Goal: Book appointment/travel/reservation

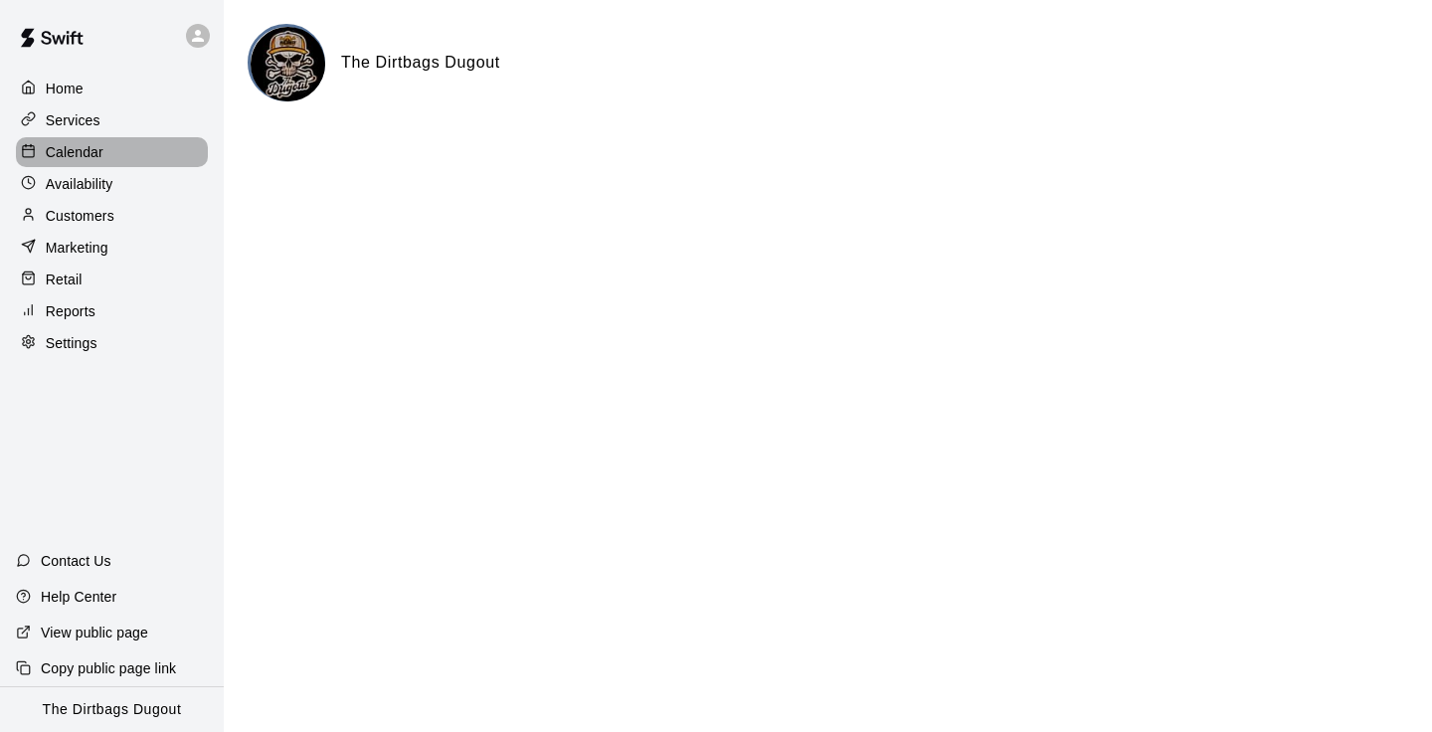
click at [106, 154] on div "Calendar" at bounding box center [112, 152] width 192 height 30
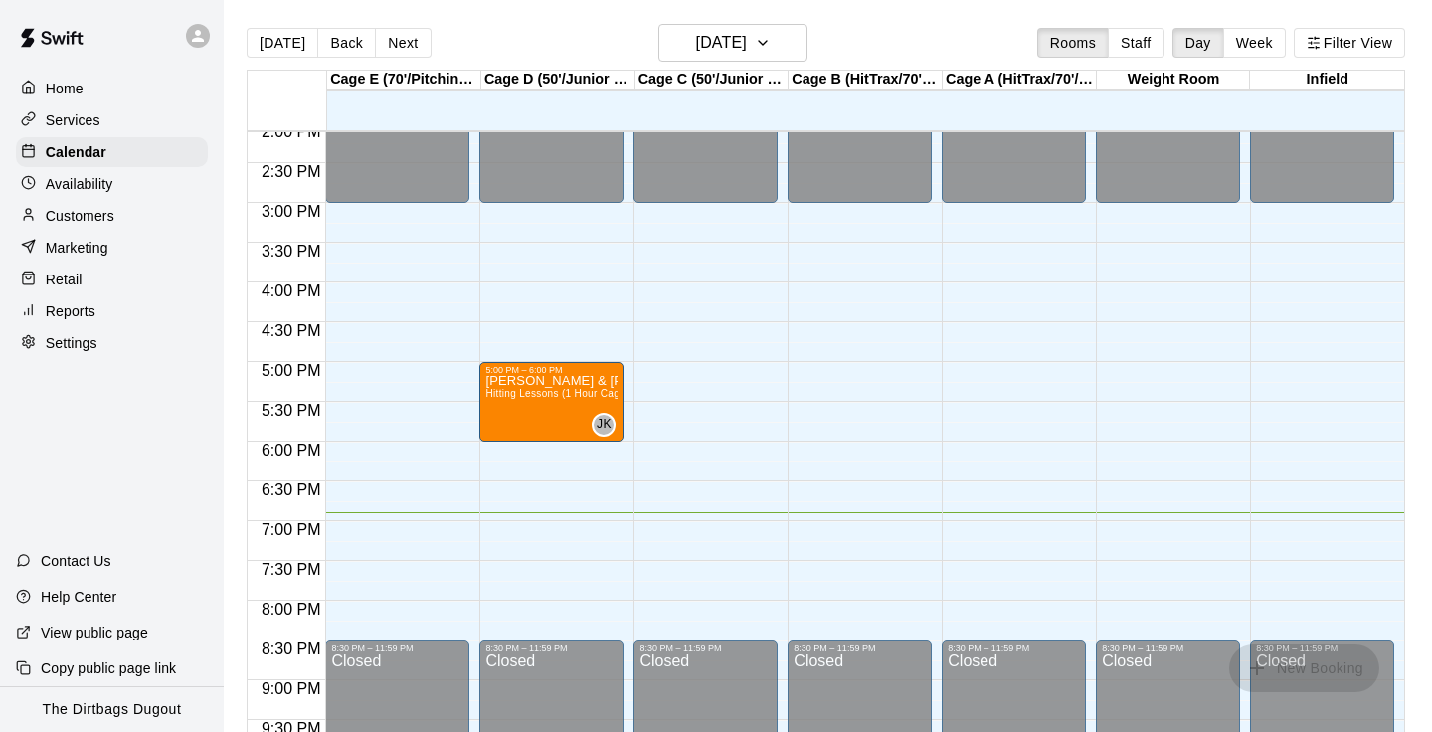
scroll to position [1102, 0]
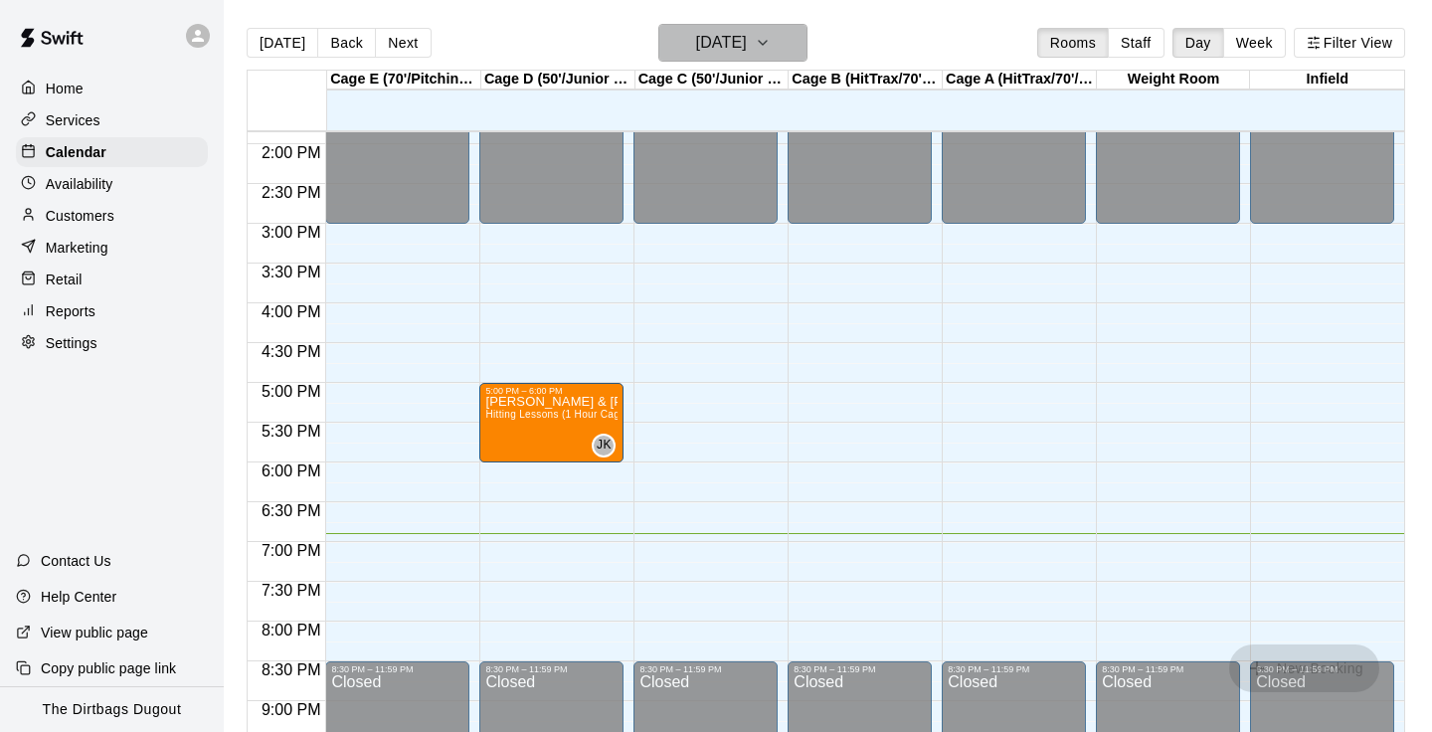
click at [747, 32] on h6 "[DATE]" at bounding box center [721, 43] width 51 height 28
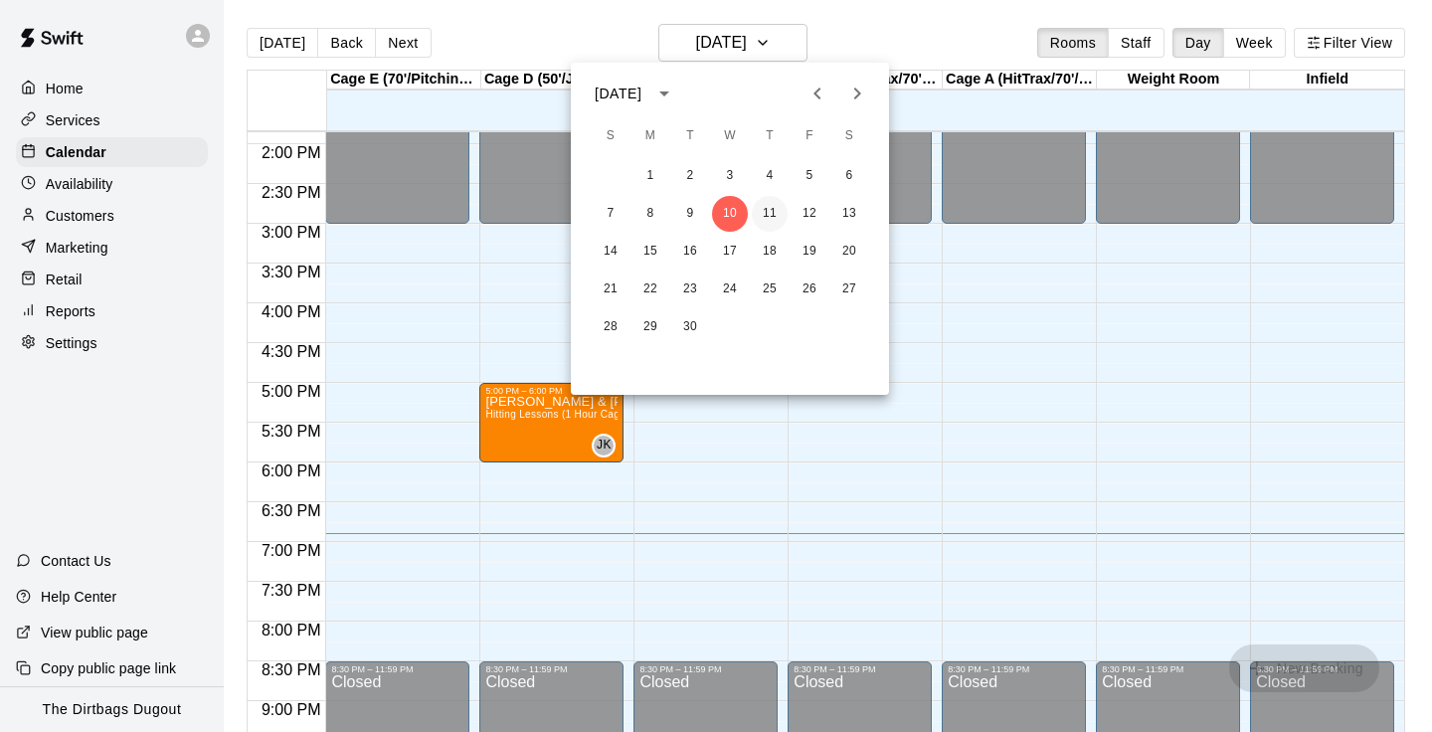
click at [763, 209] on button "11" at bounding box center [770, 214] width 36 height 36
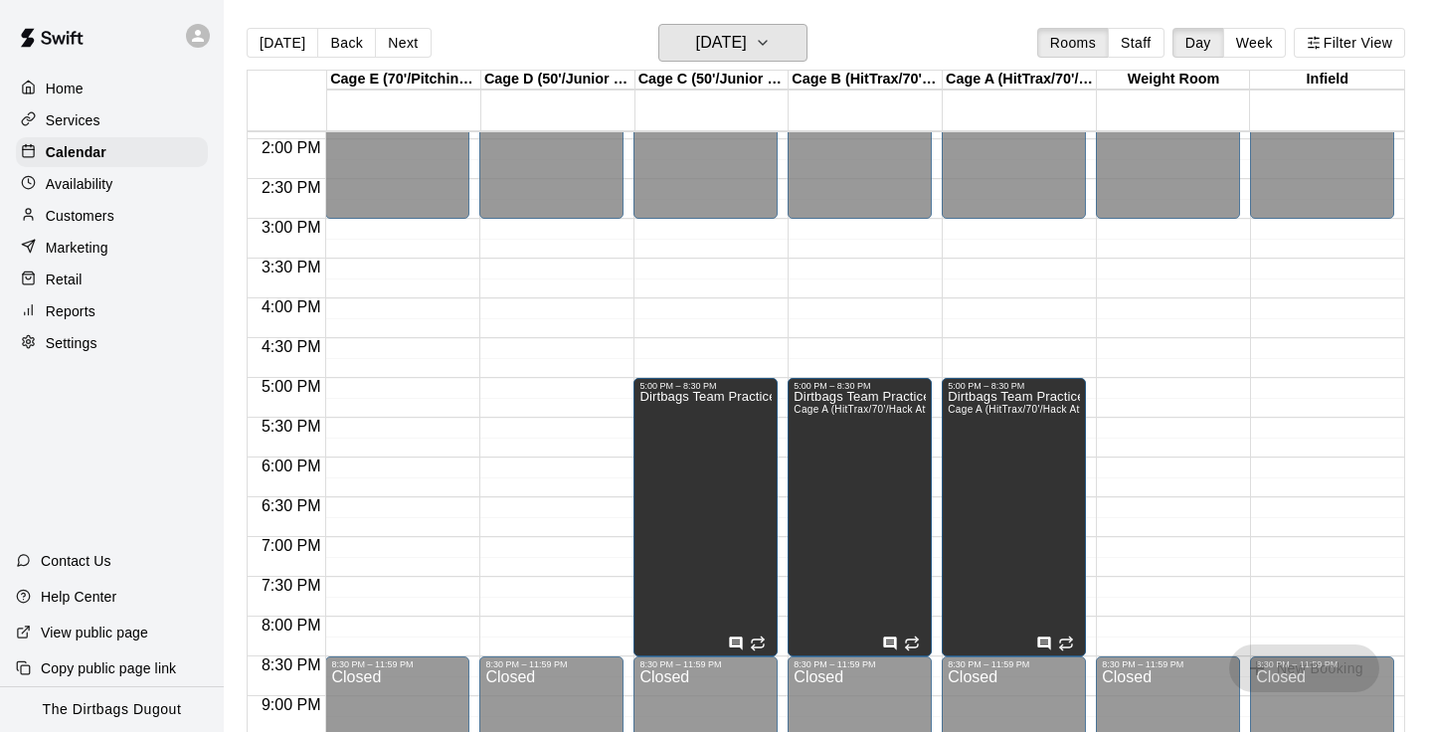
scroll to position [1108, 0]
click at [197, 43] on icon at bounding box center [198, 36] width 18 height 18
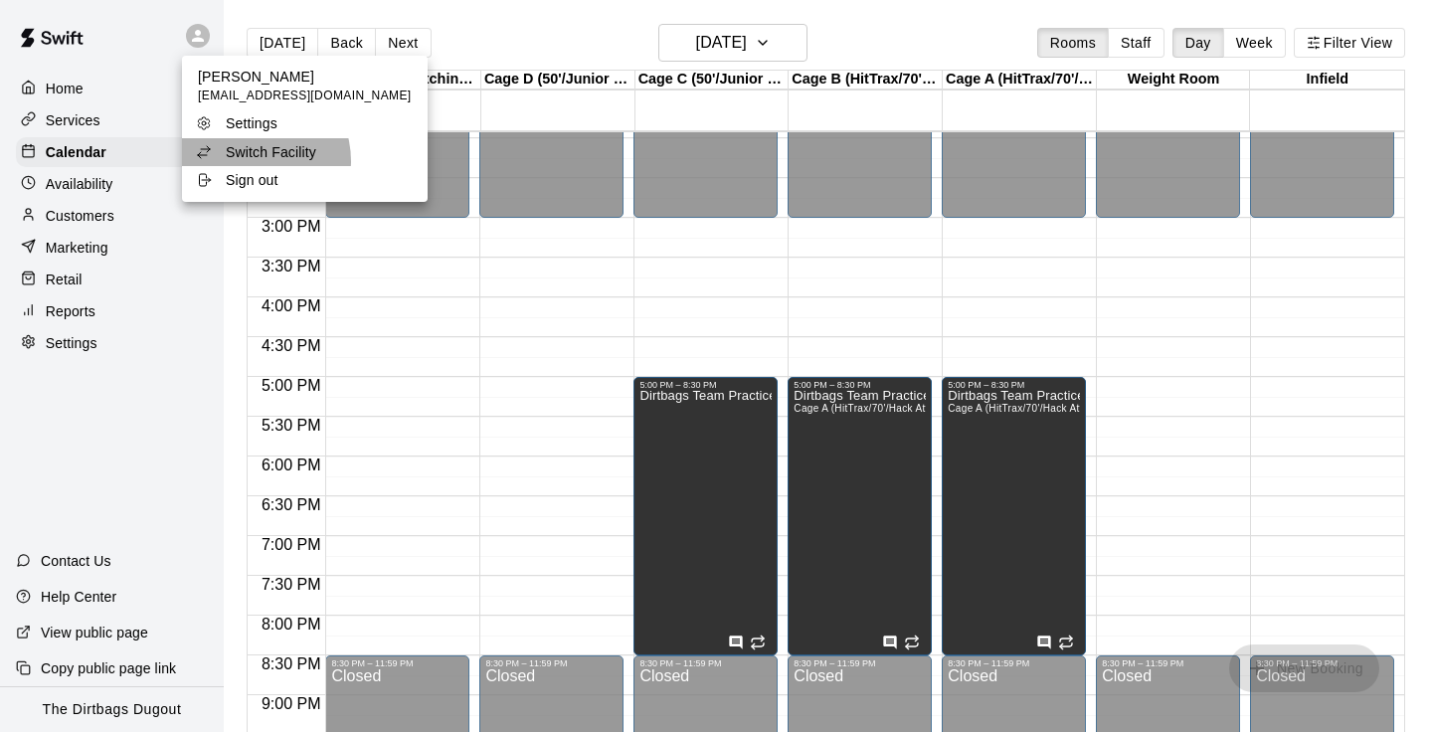
click at [251, 161] on p "Switch Facility" at bounding box center [271, 152] width 91 height 20
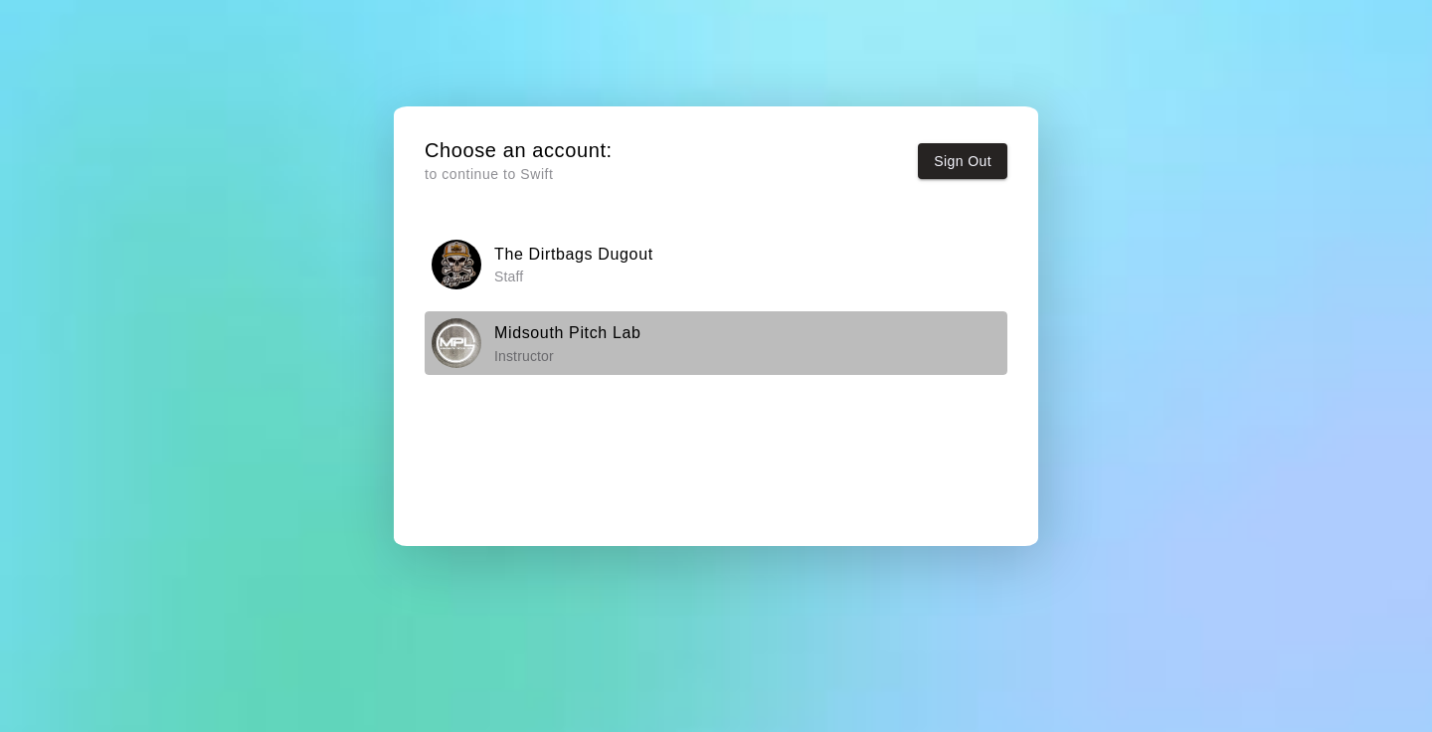
click at [576, 336] on h6 "Midsouth Pitch Lab" at bounding box center [567, 333] width 147 height 26
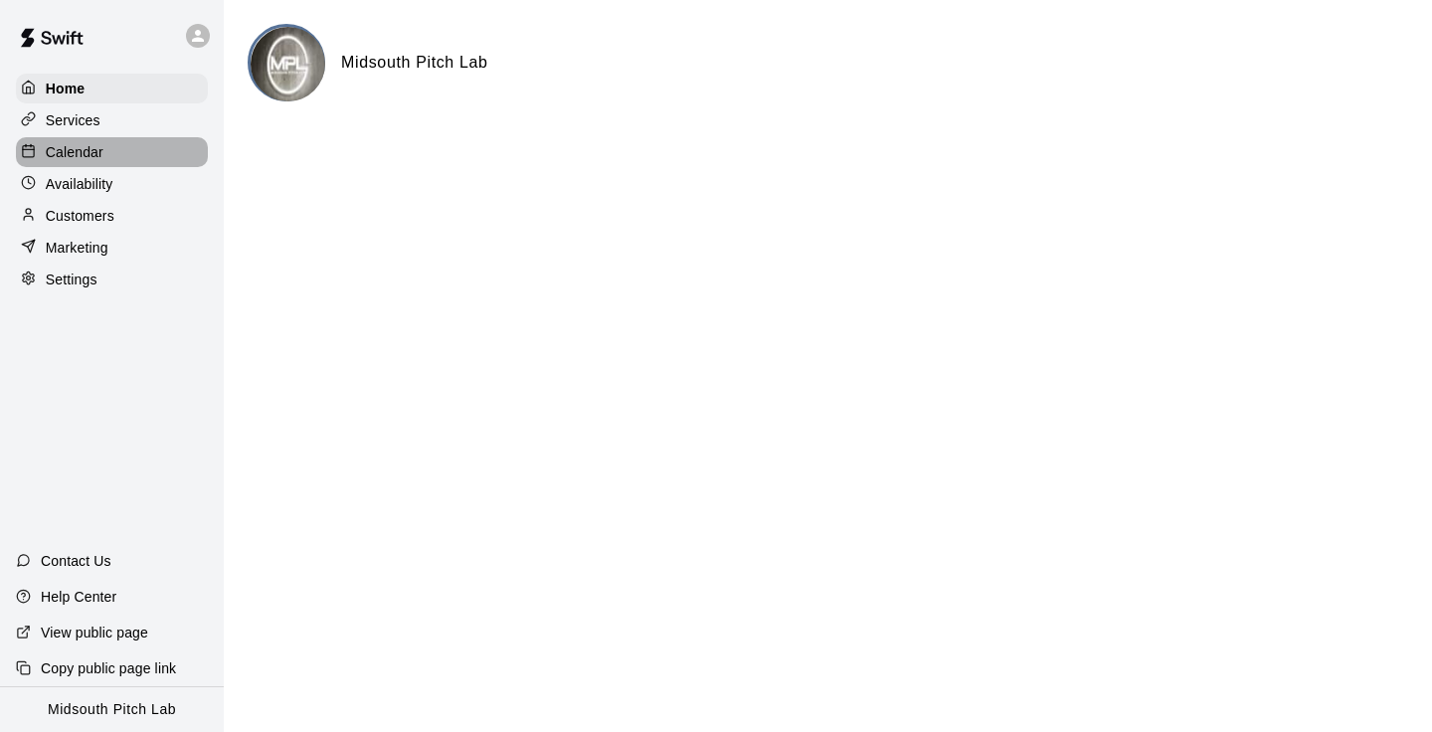
click at [109, 158] on div "Calendar" at bounding box center [112, 152] width 192 height 30
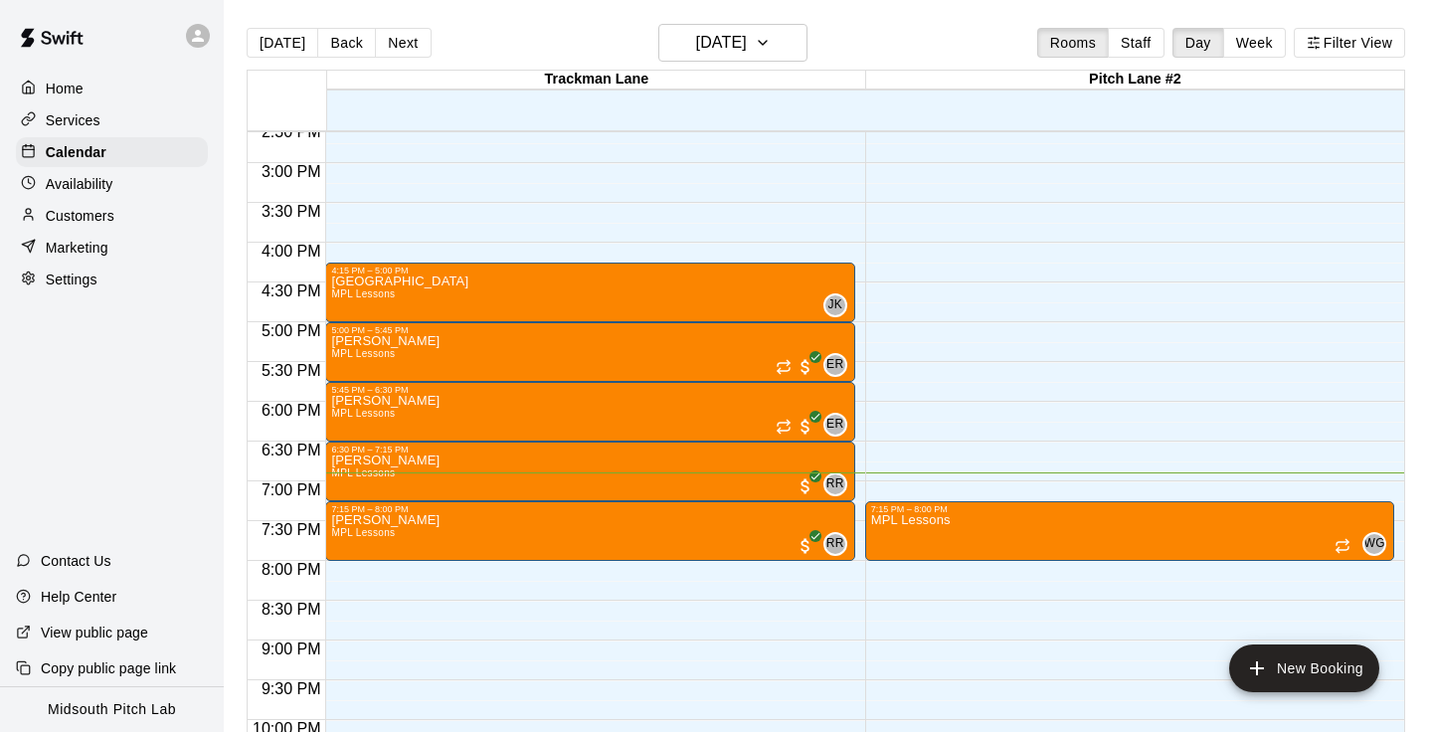
scroll to position [1157, 0]
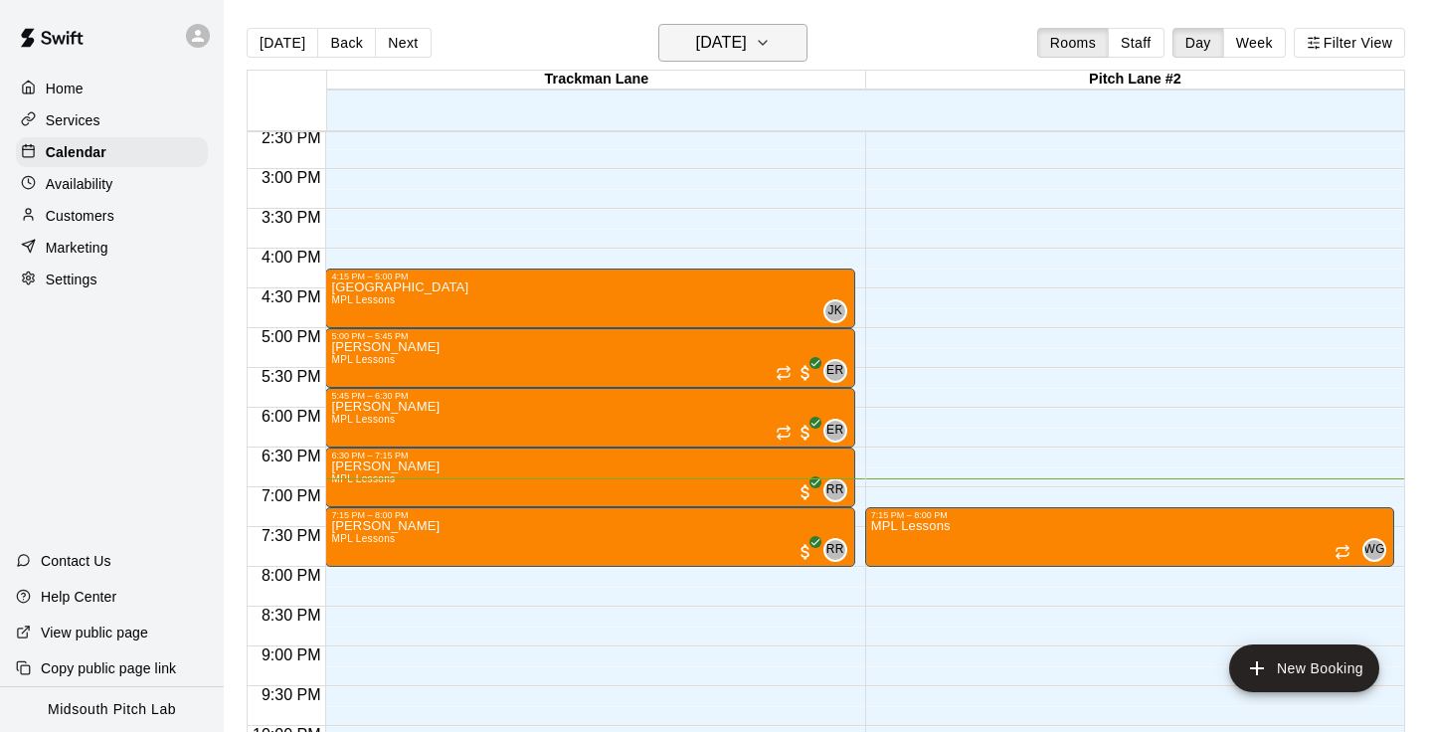
click at [771, 49] on icon "button" at bounding box center [763, 43] width 16 height 24
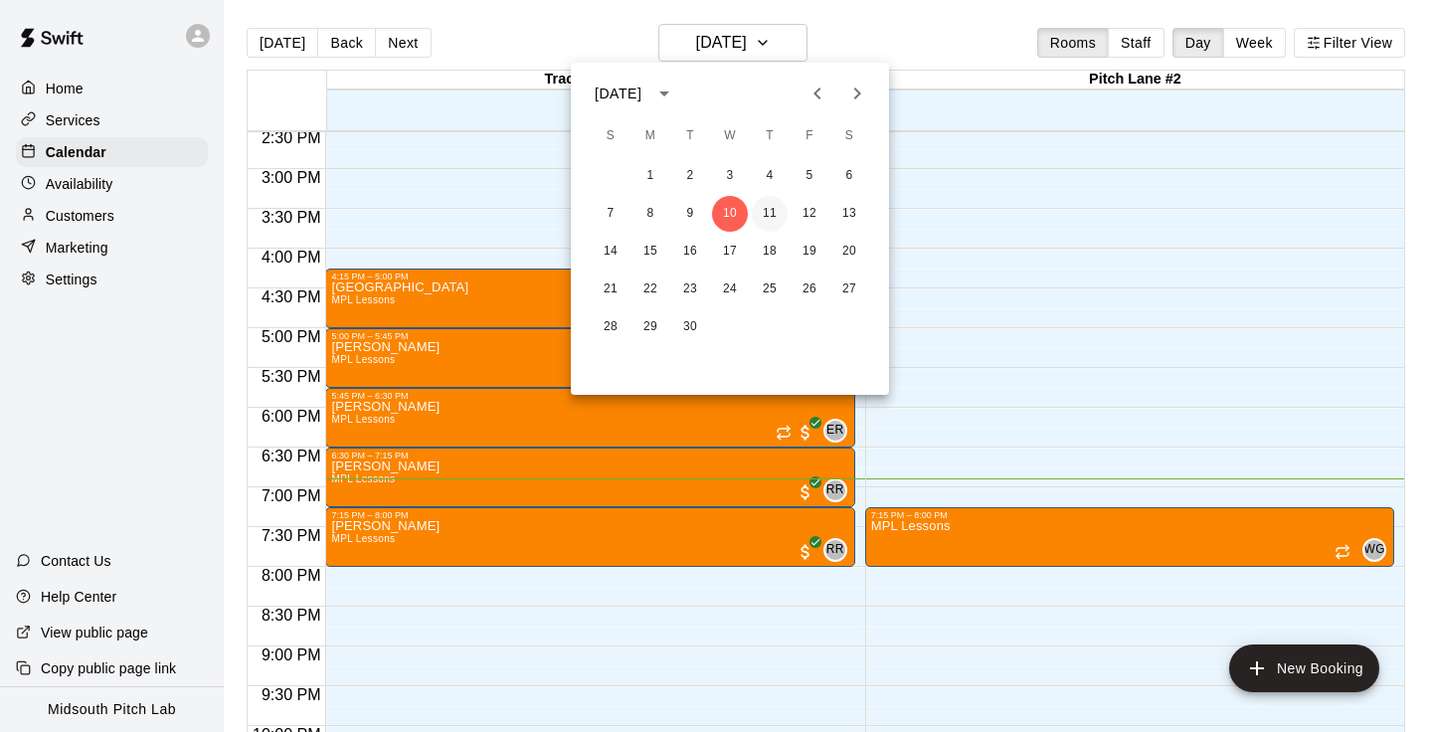
click at [760, 214] on button "11" at bounding box center [770, 214] width 36 height 36
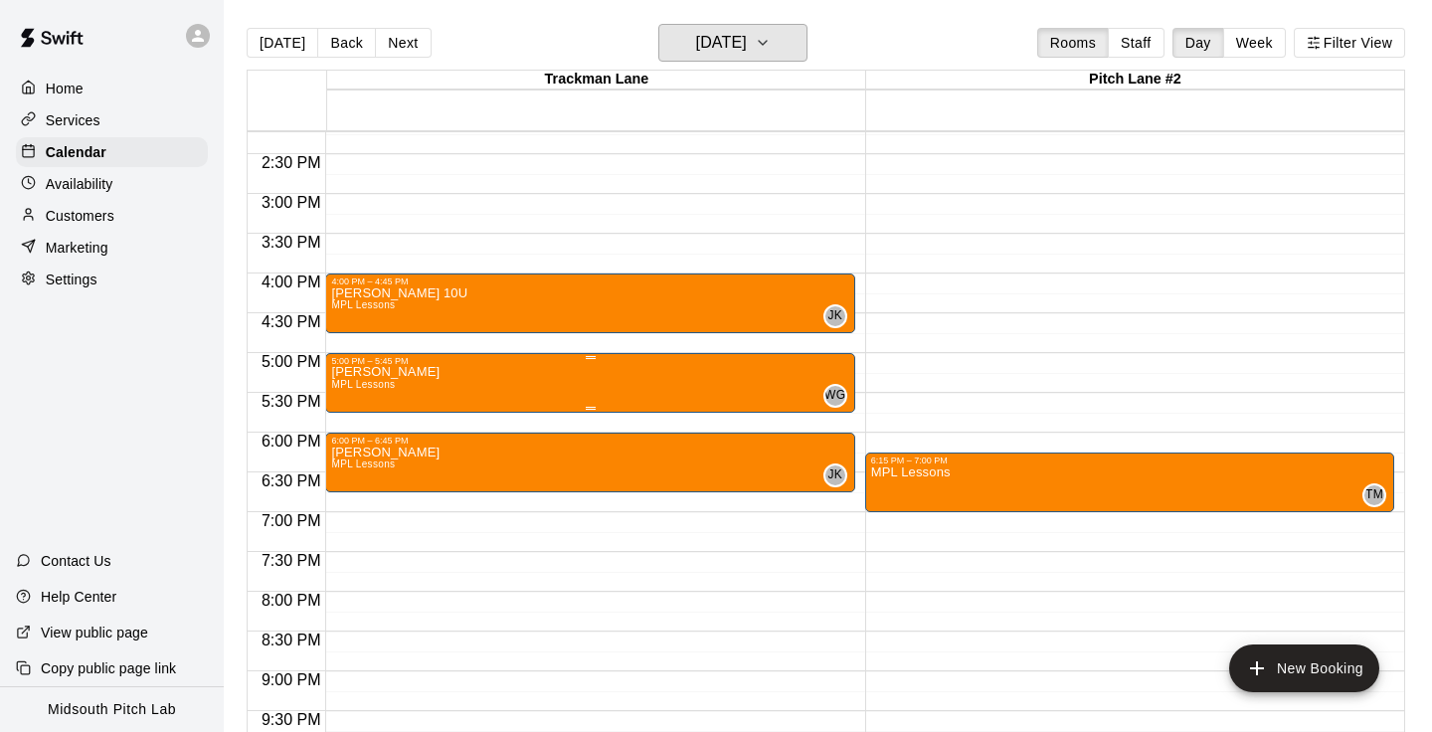
scroll to position [1131, 0]
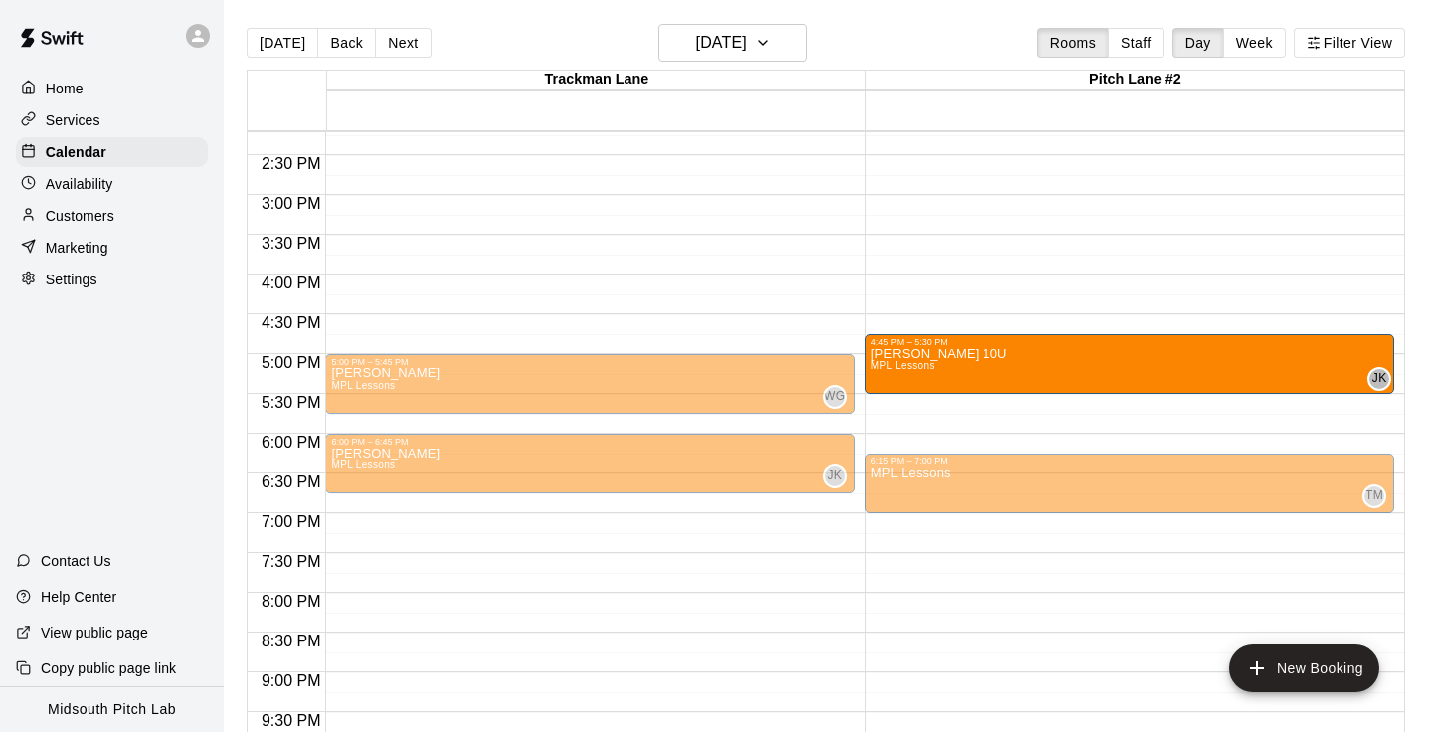
drag, startPoint x: 608, startPoint y: 301, endPoint x: 973, endPoint y: 367, distance: 370.9
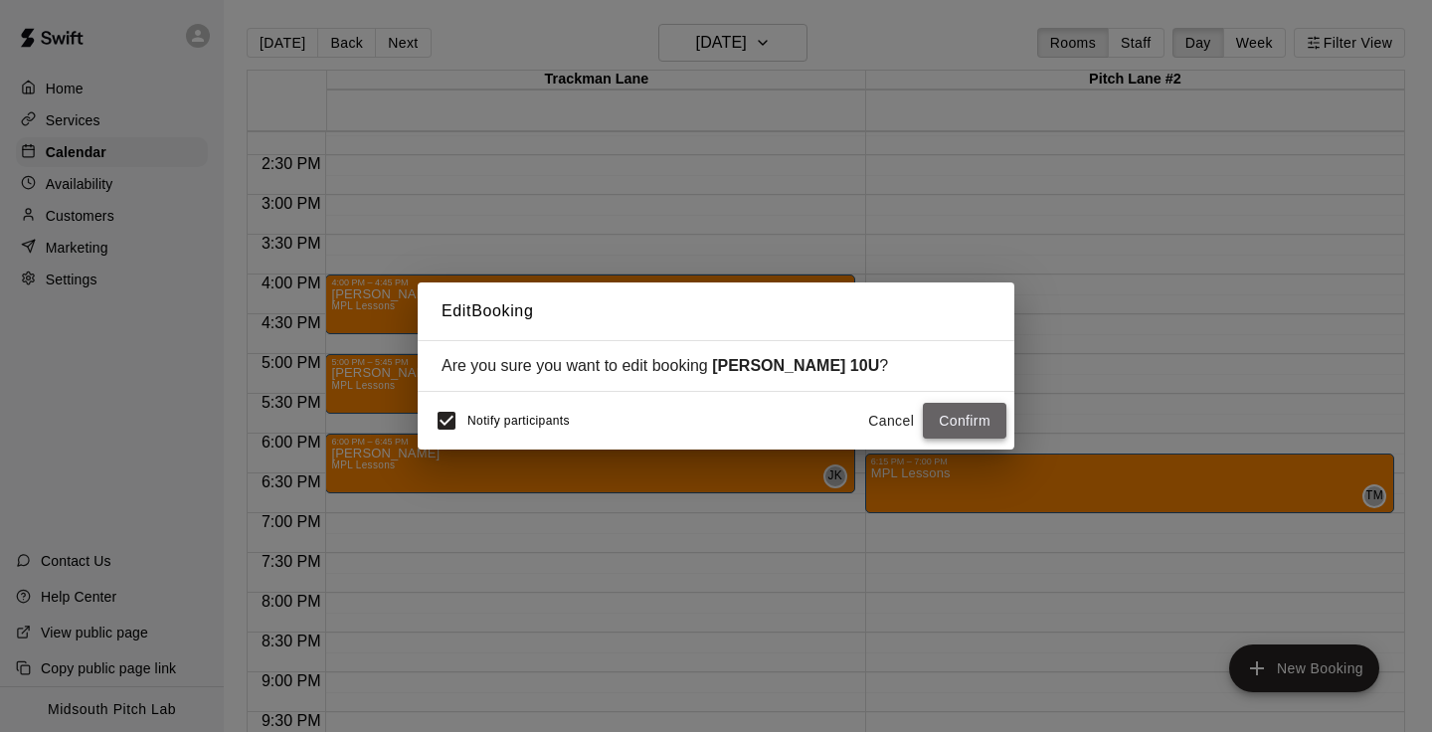
click at [962, 418] on button "Confirm" at bounding box center [965, 421] width 84 height 37
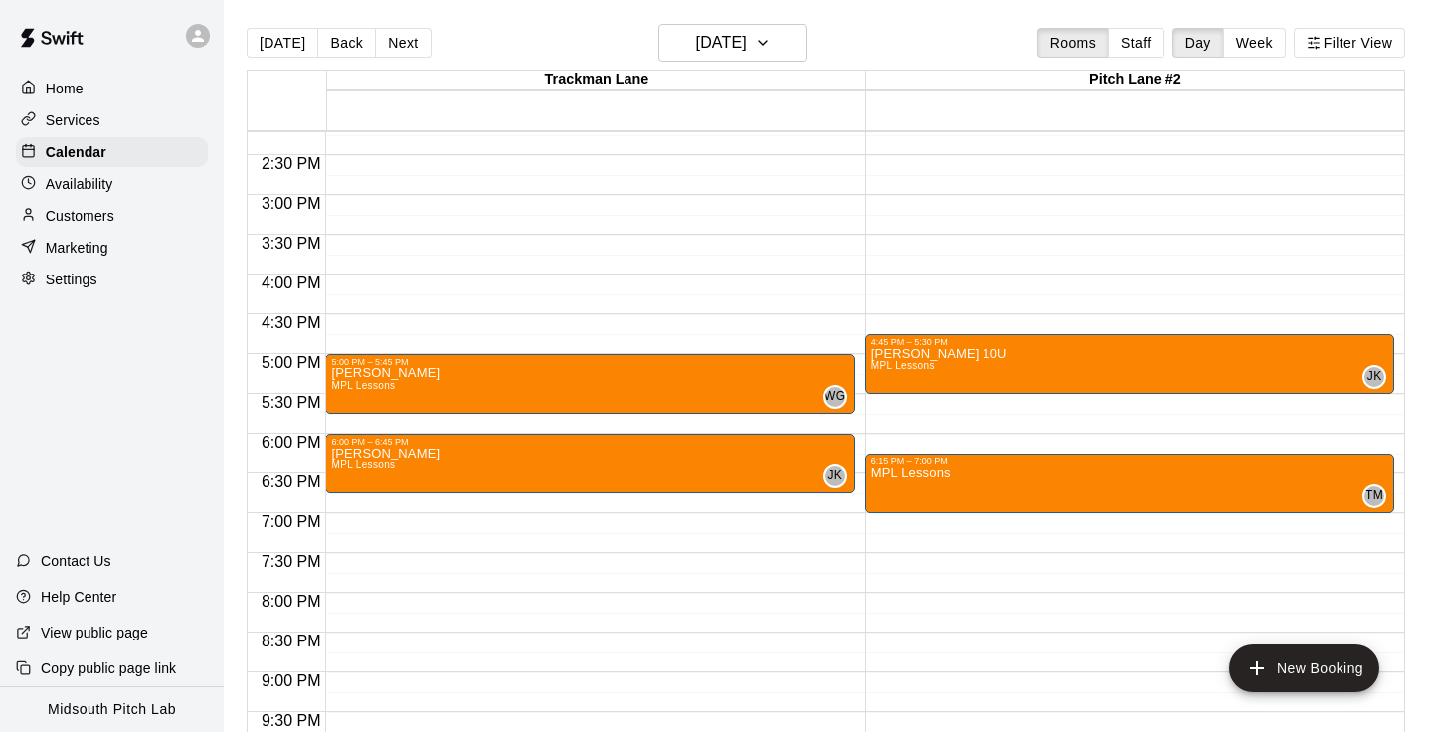
click at [65, 207] on p "Customers" at bounding box center [80, 216] width 69 height 20
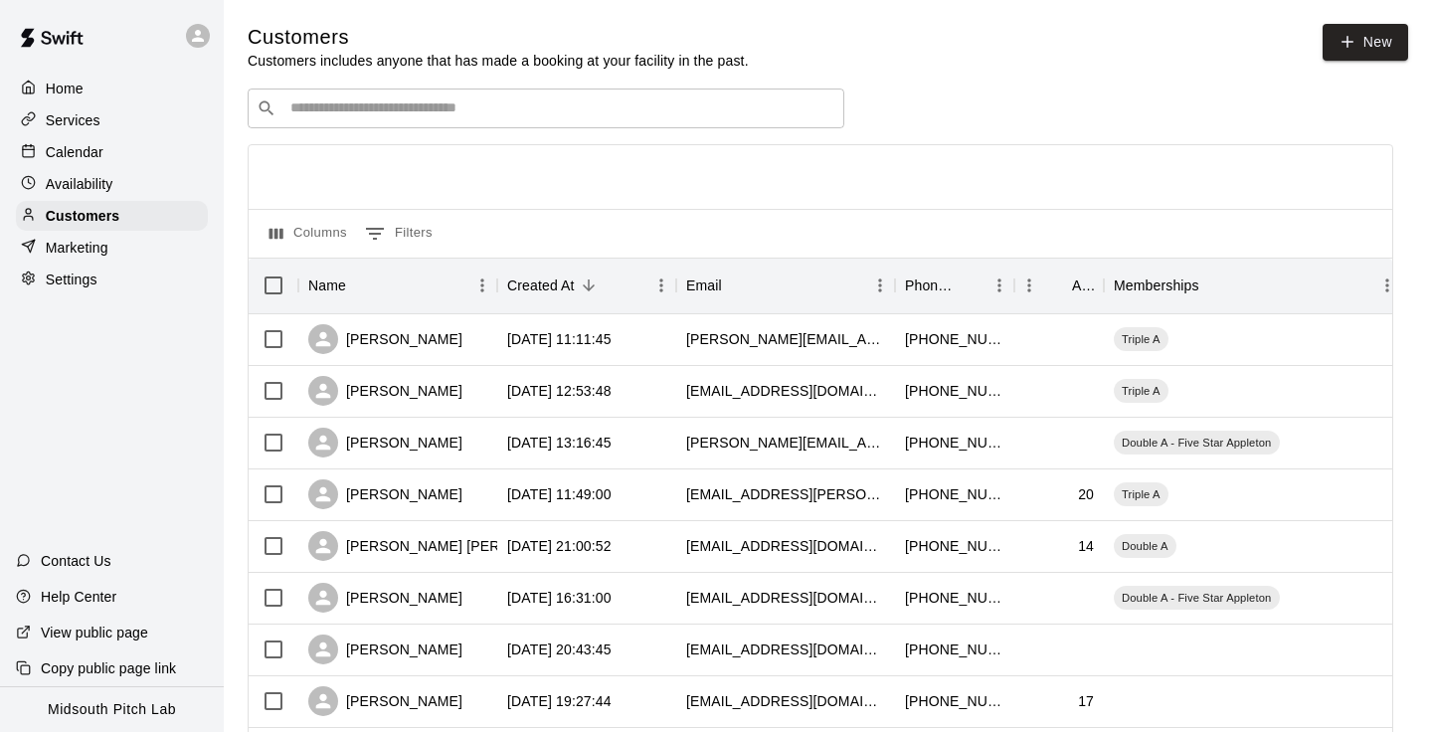
click at [420, 102] on input "Search customers by name or email" at bounding box center [559, 108] width 551 height 20
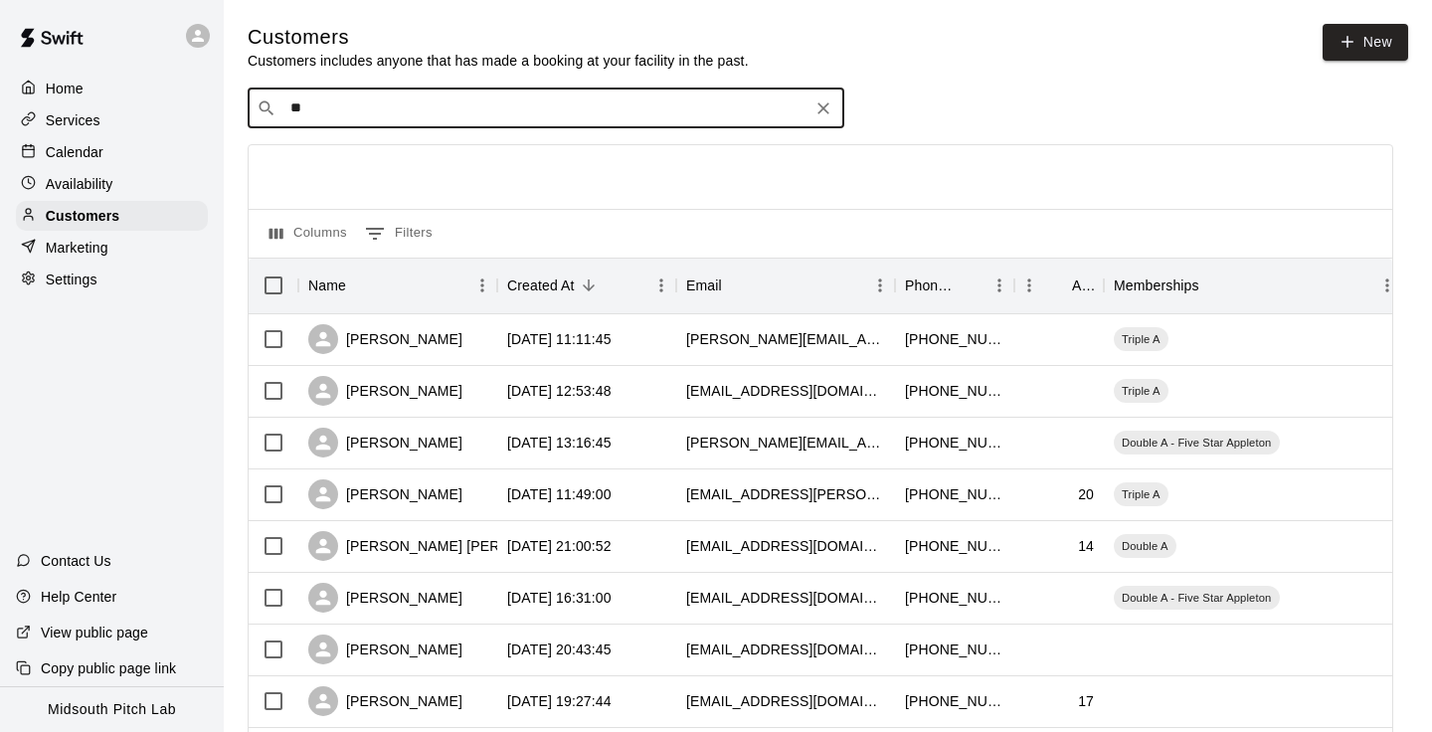
type input "*"
type input "********"
click at [826, 106] on icon "Clear" at bounding box center [824, 108] width 12 height 12
type input "*"
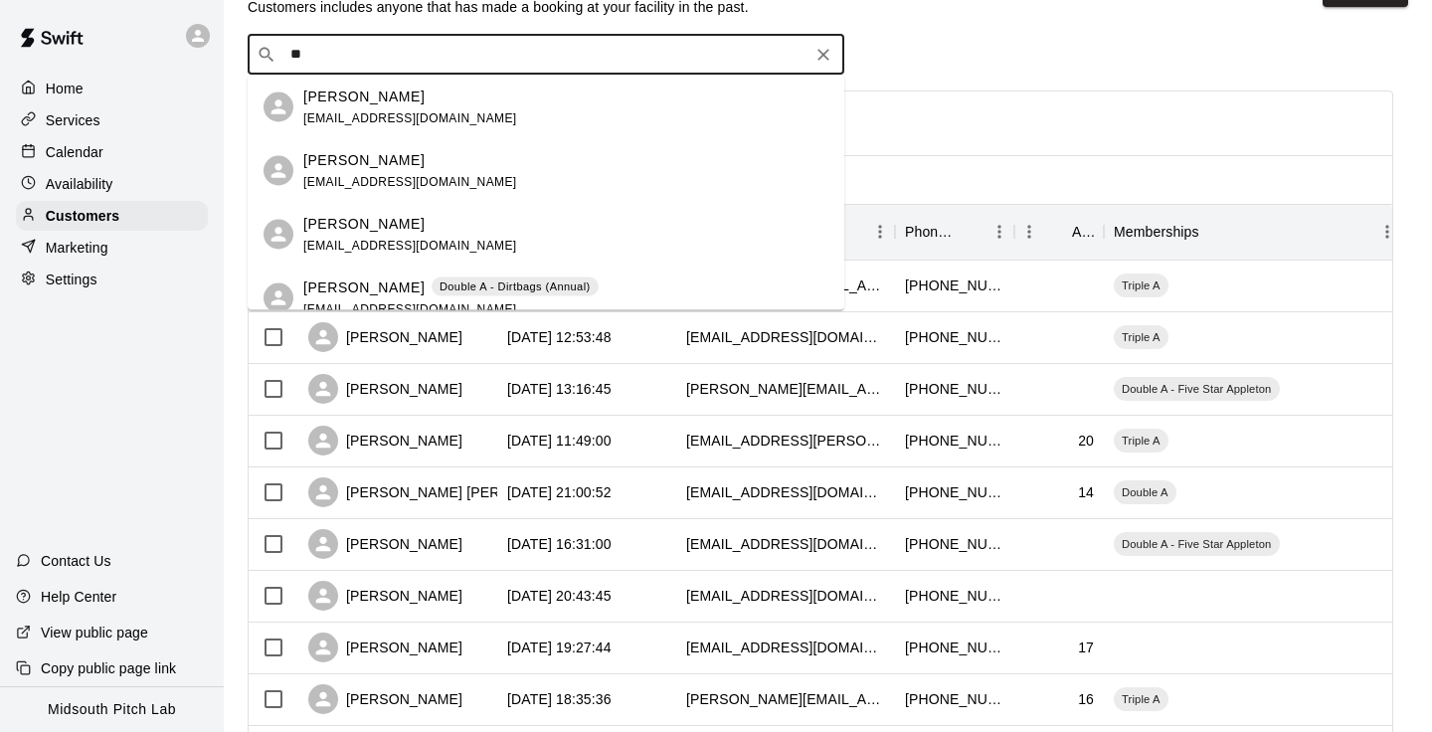
scroll to position [31, 0]
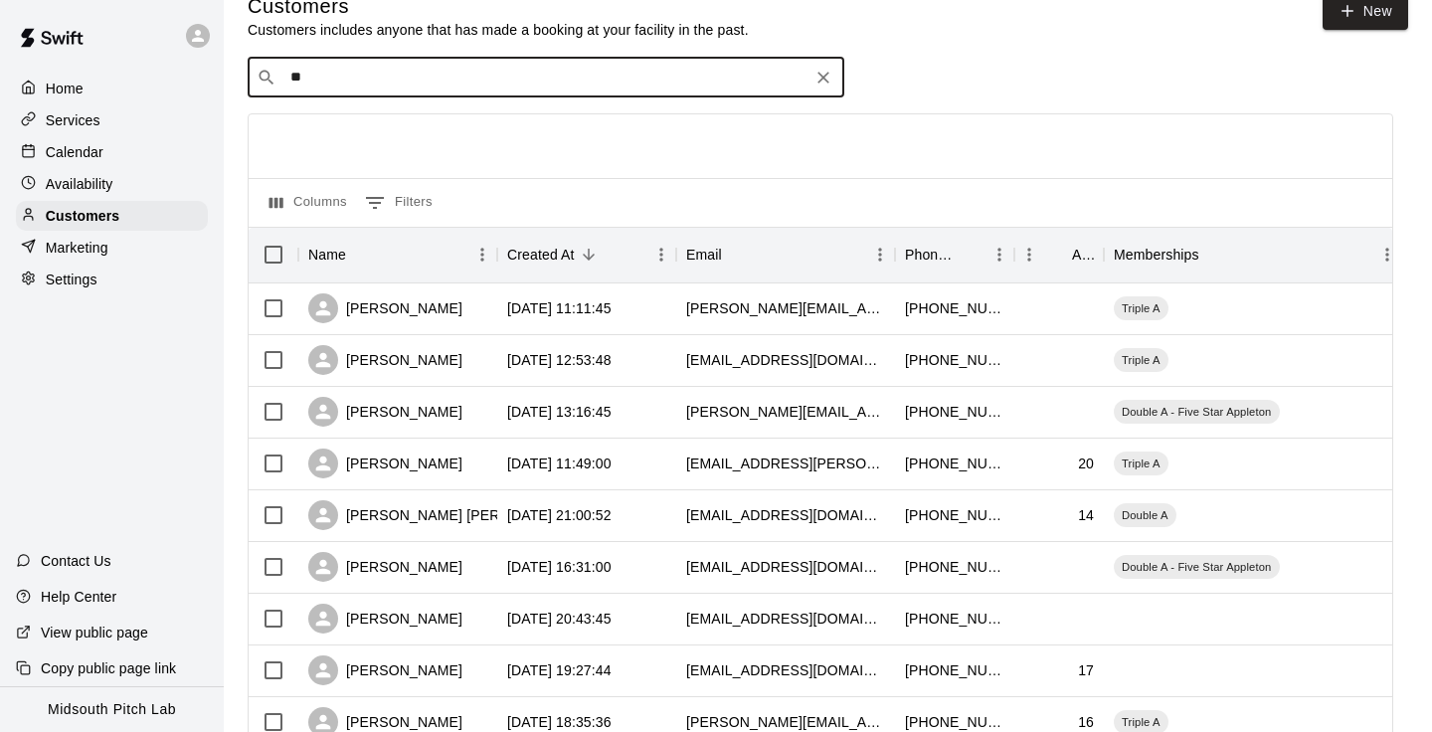
type input "*"
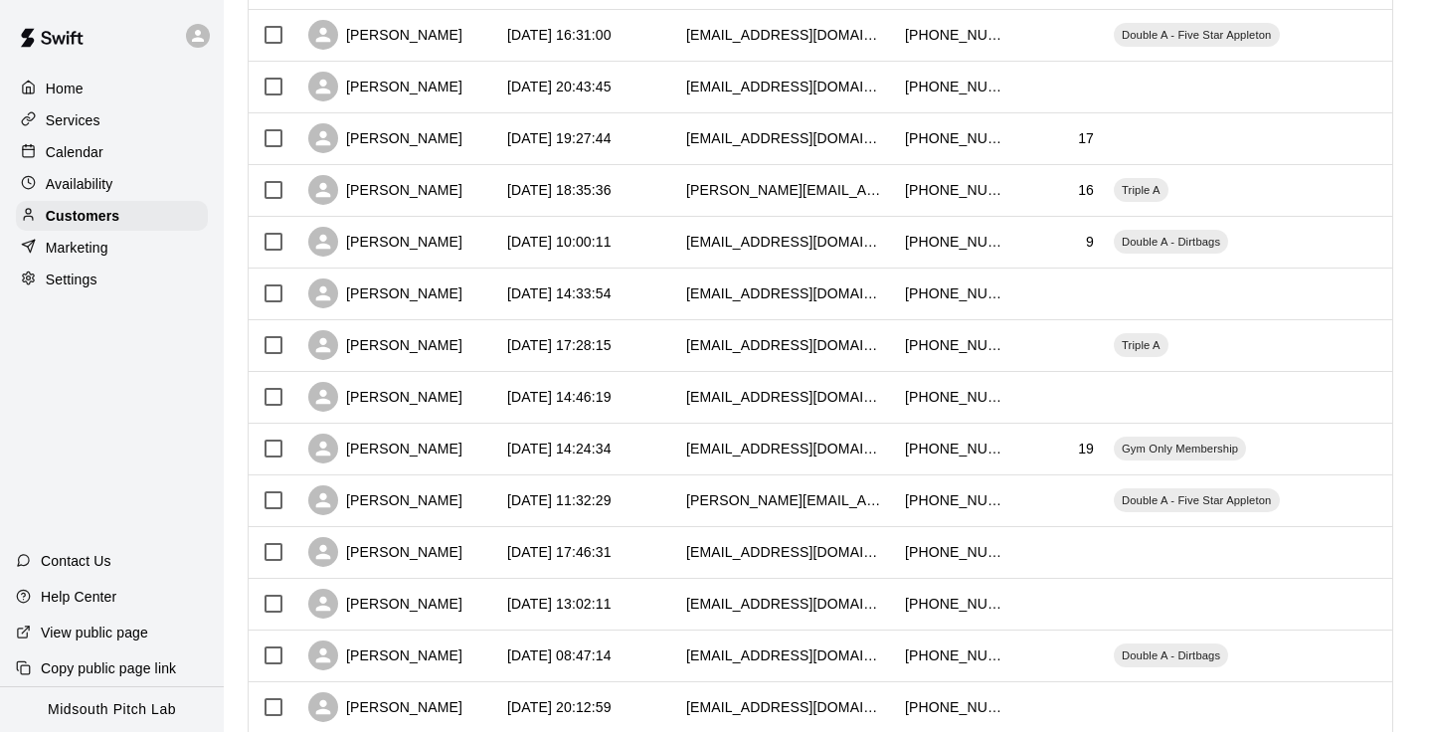
scroll to position [0, 0]
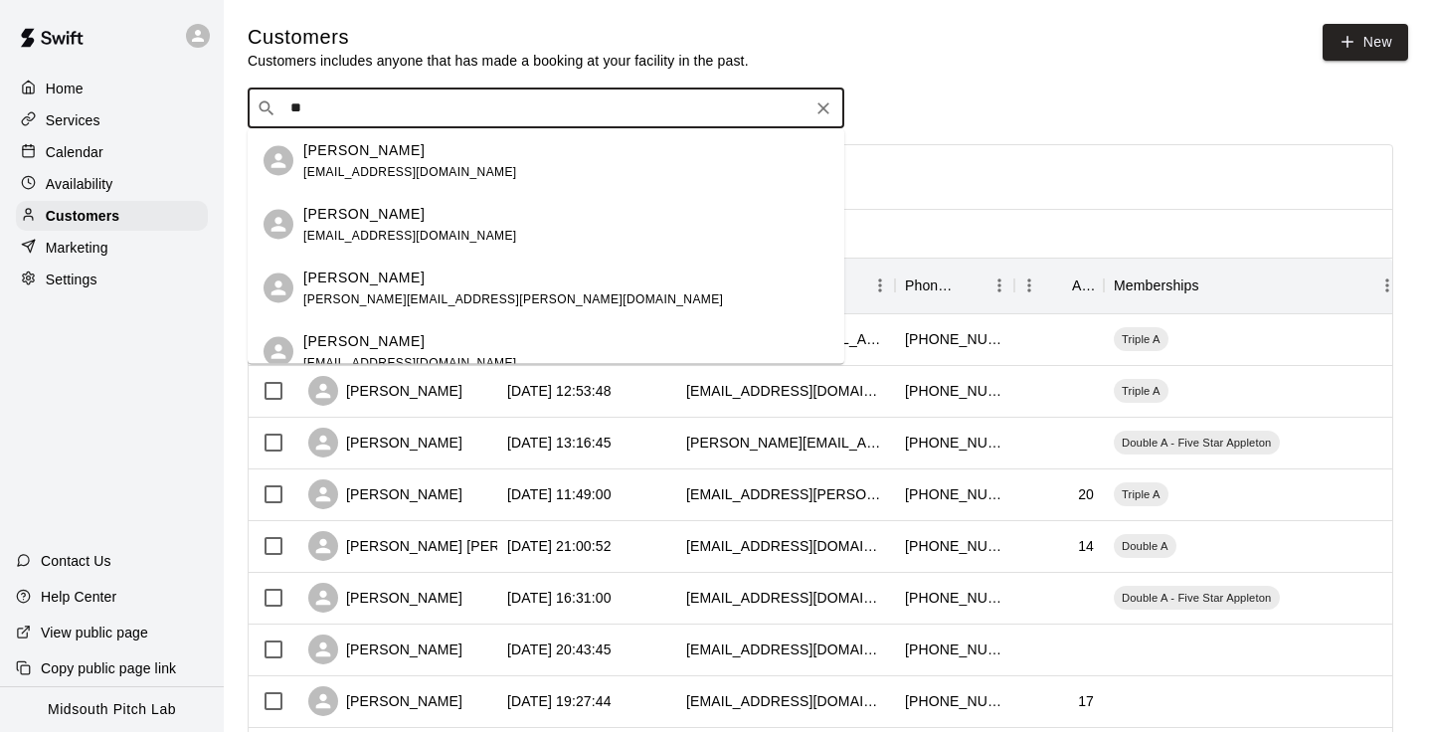
type input "*"
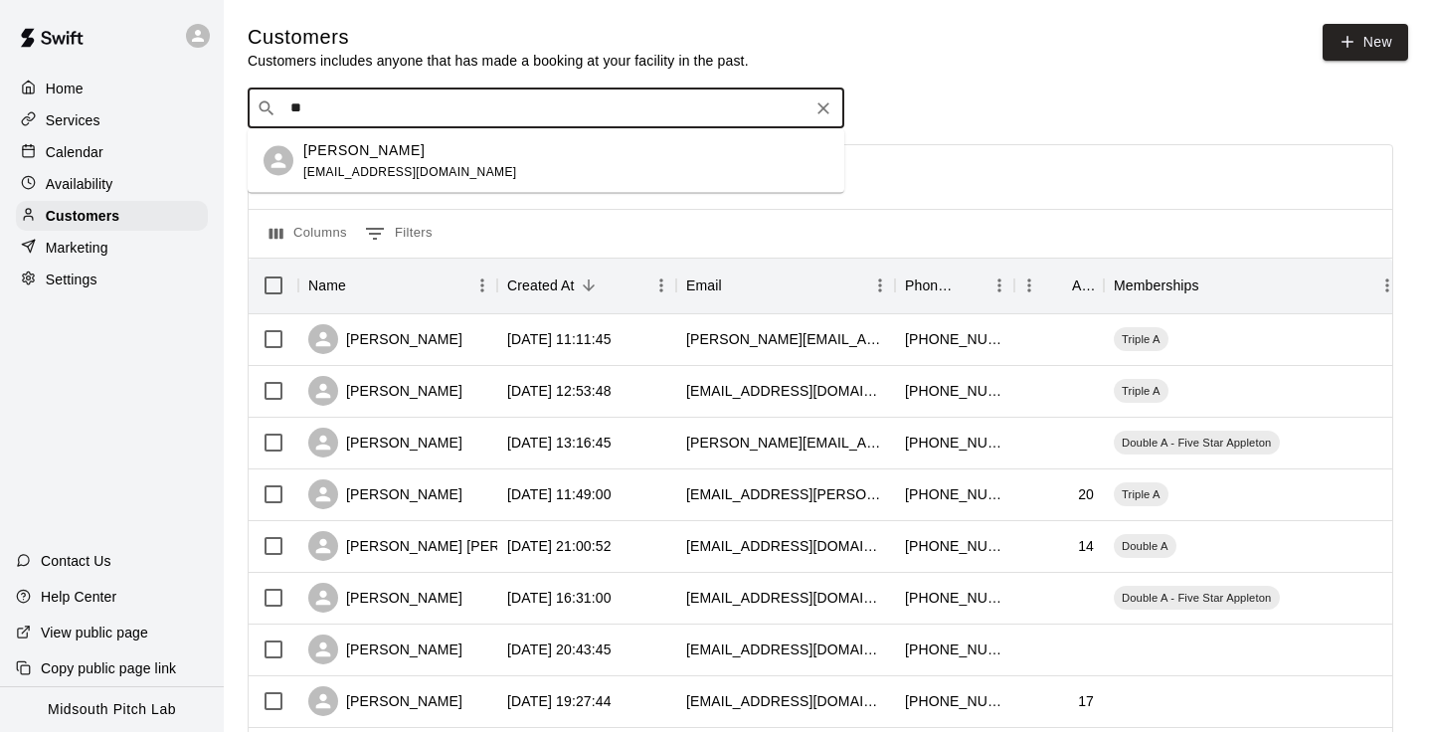
type input "*"
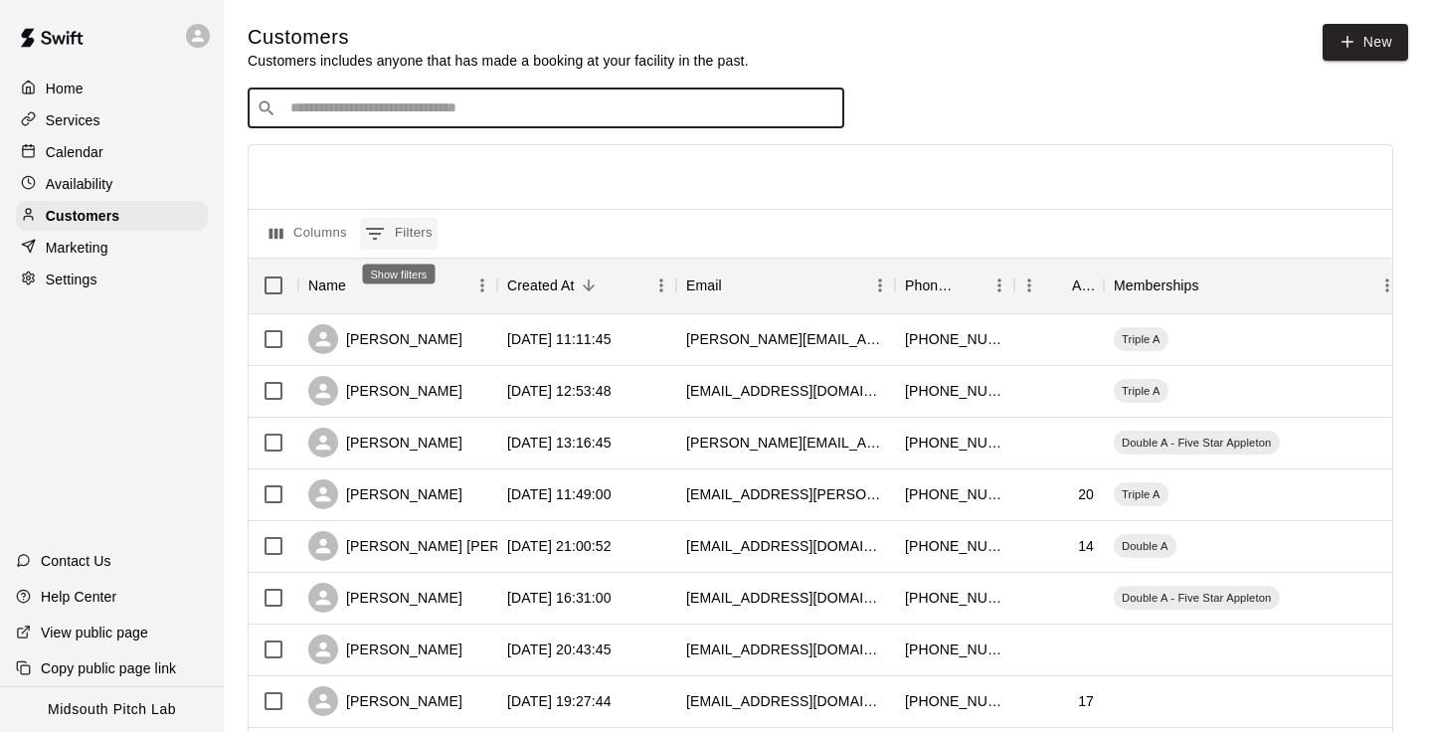
click at [395, 218] on button "0 Filters" at bounding box center [399, 234] width 78 height 32
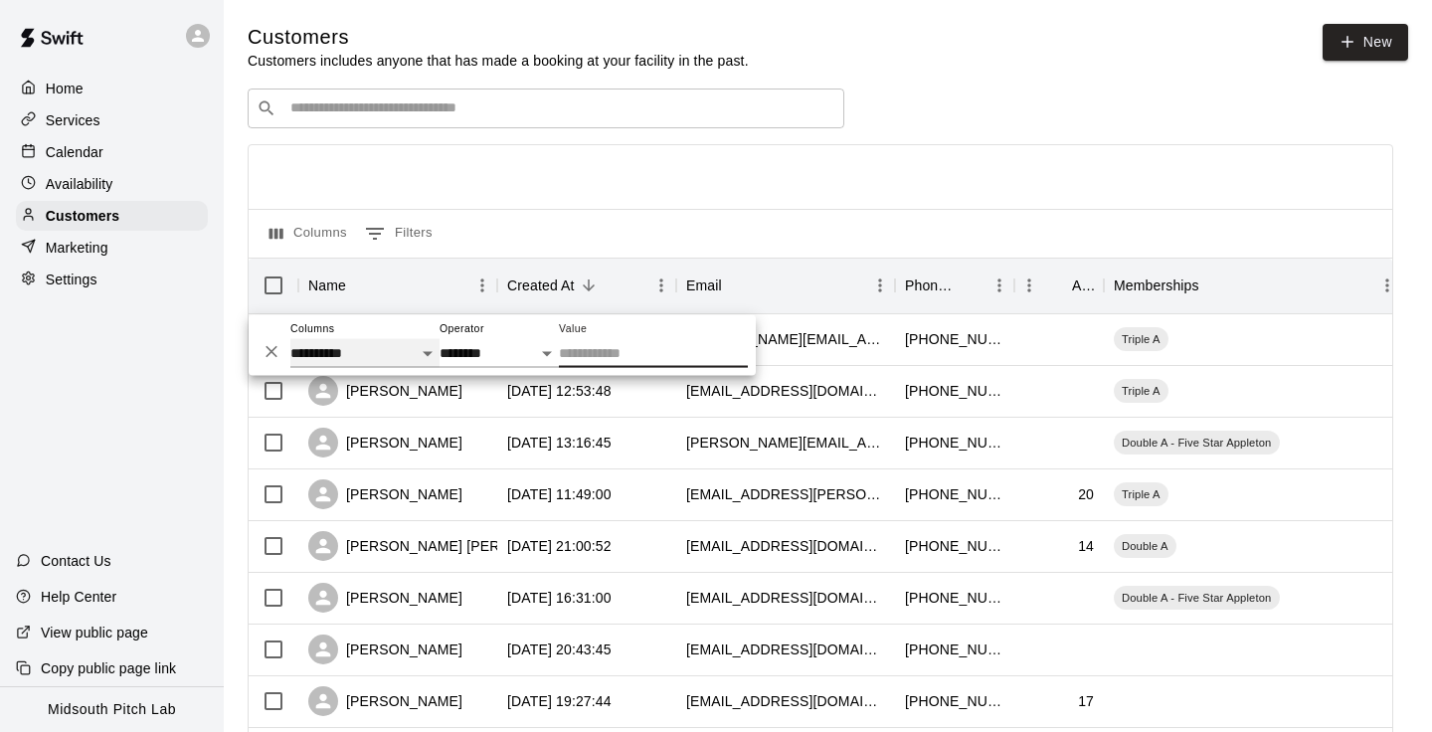
click at [361, 349] on select "**********" at bounding box center [364, 353] width 149 height 29
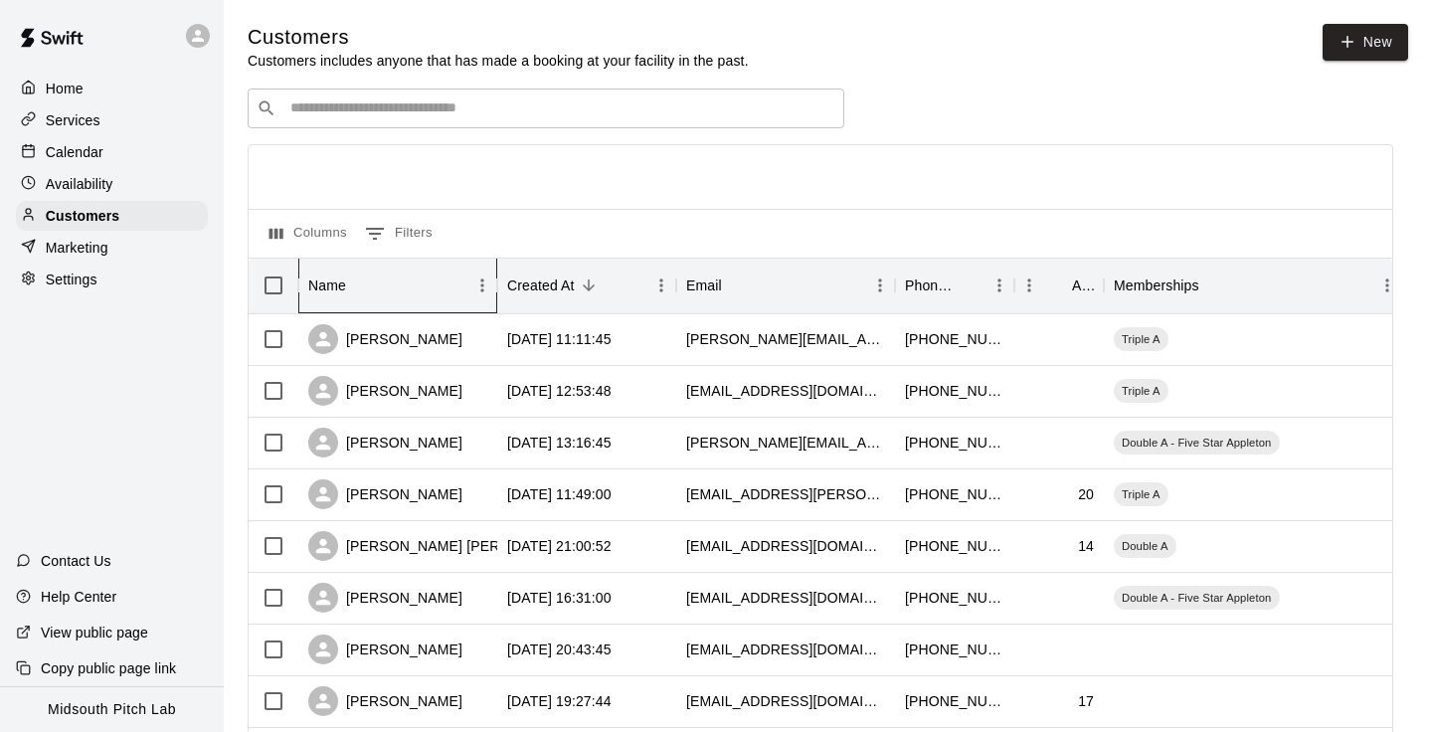
click at [337, 293] on div "Name" at bounding box center [327, 286] width 38 height 56
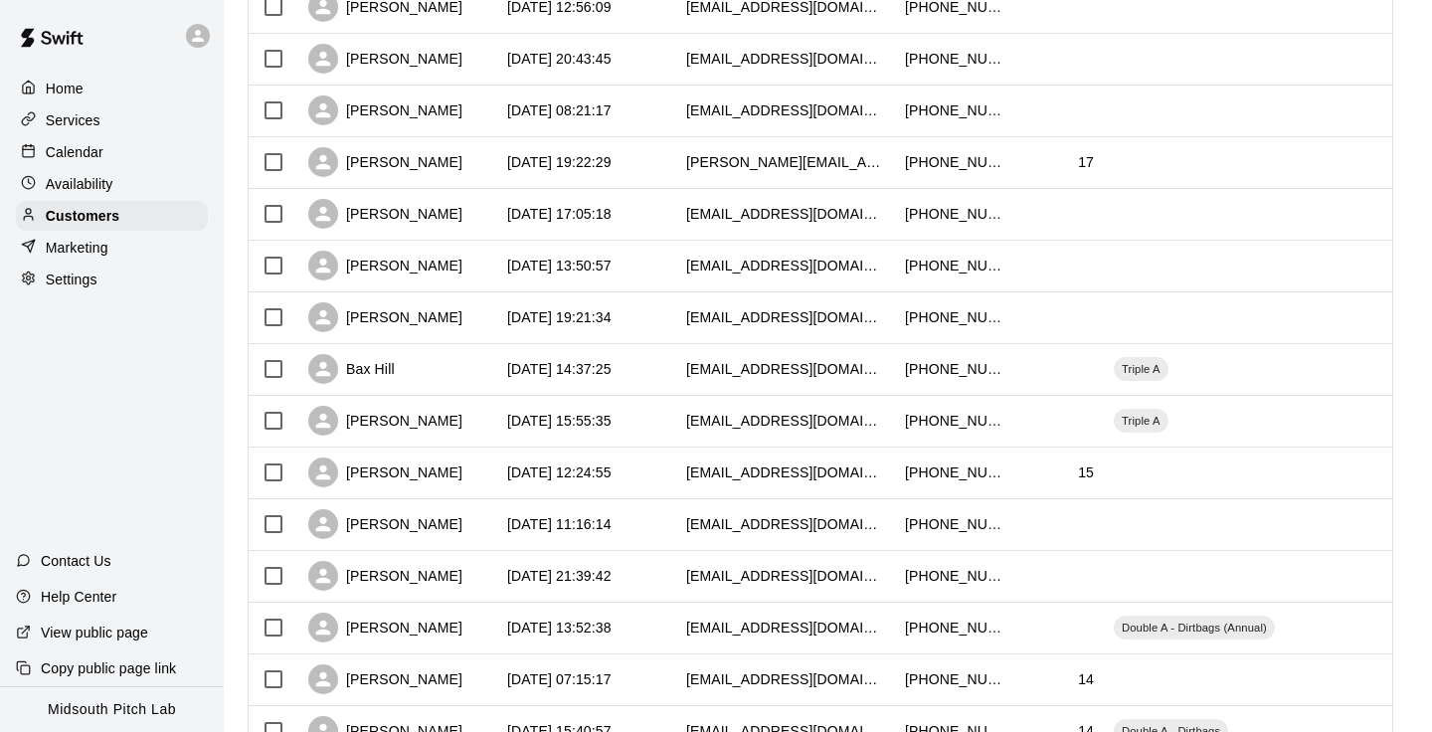
scroll to position [985, 0]
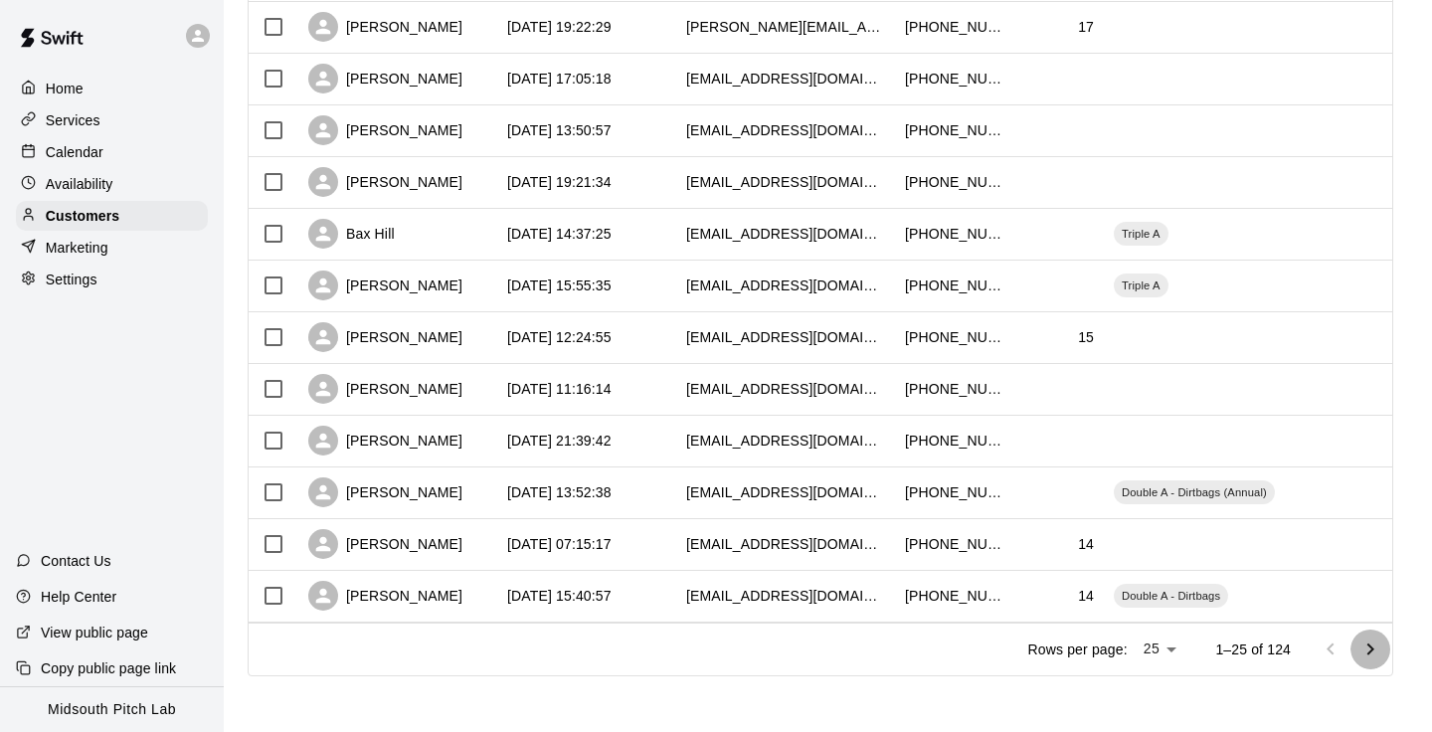
click at [1369, 652] on icon "Go to next page" at bounding box center [1371, 650] width 24 height 24
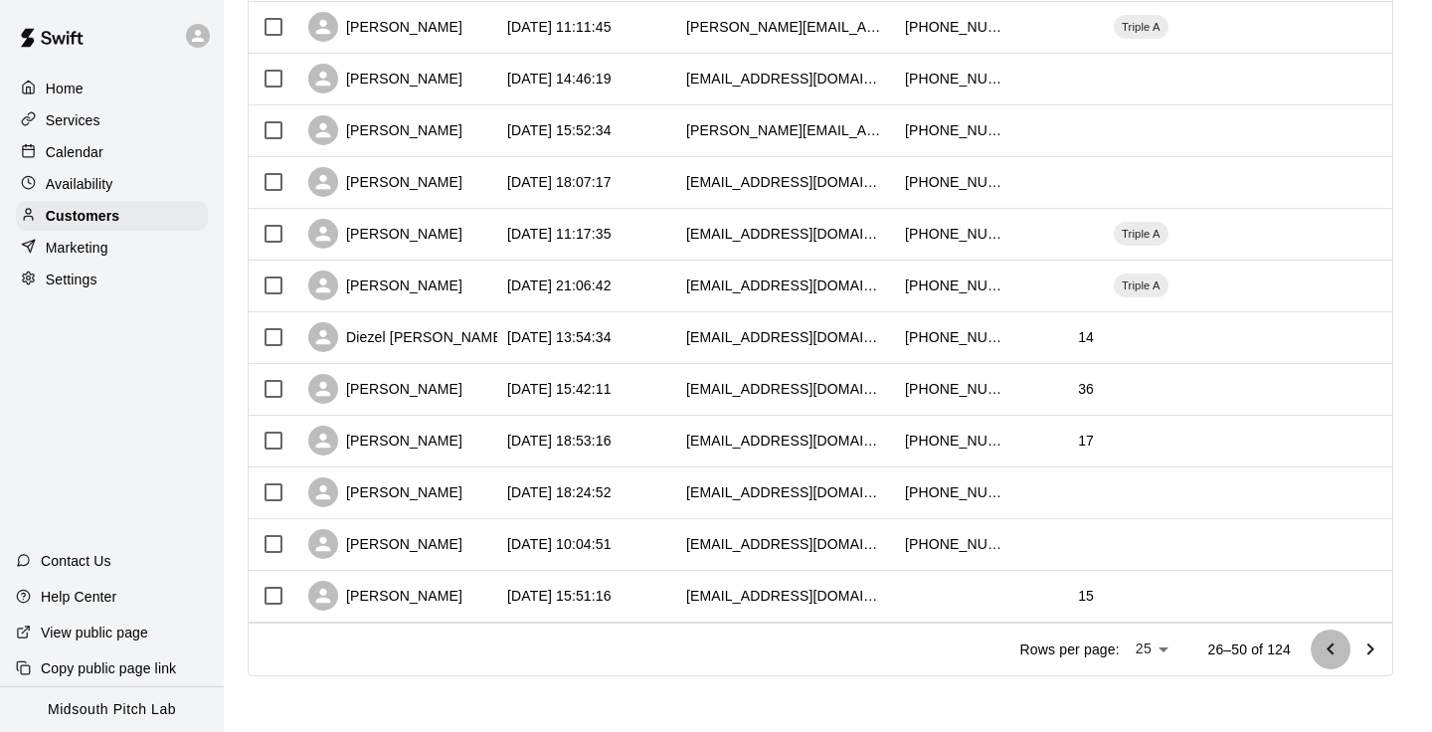
click at [1311, 647] on button "Go to previous page" at bounding box center [1331, 650] width 40 height 40
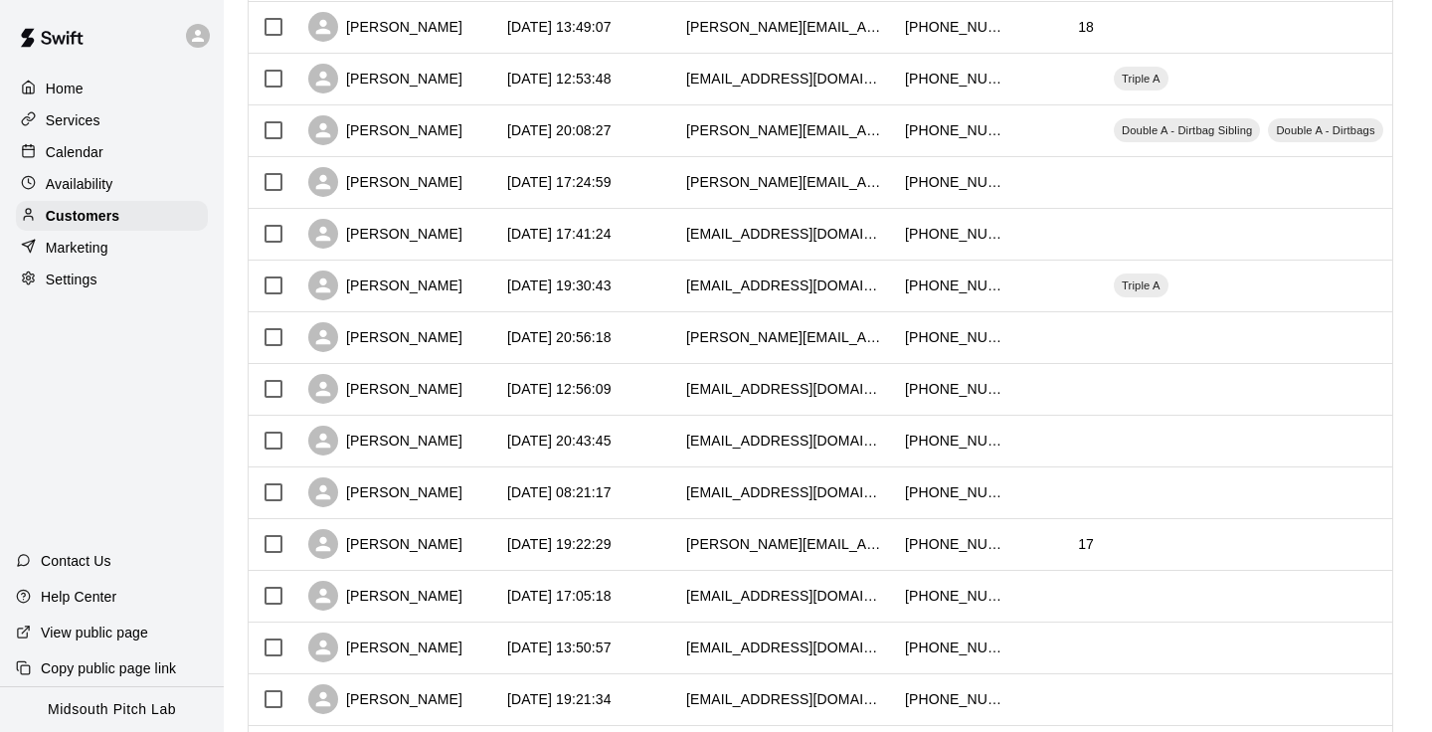
scroll to position [0, 0]
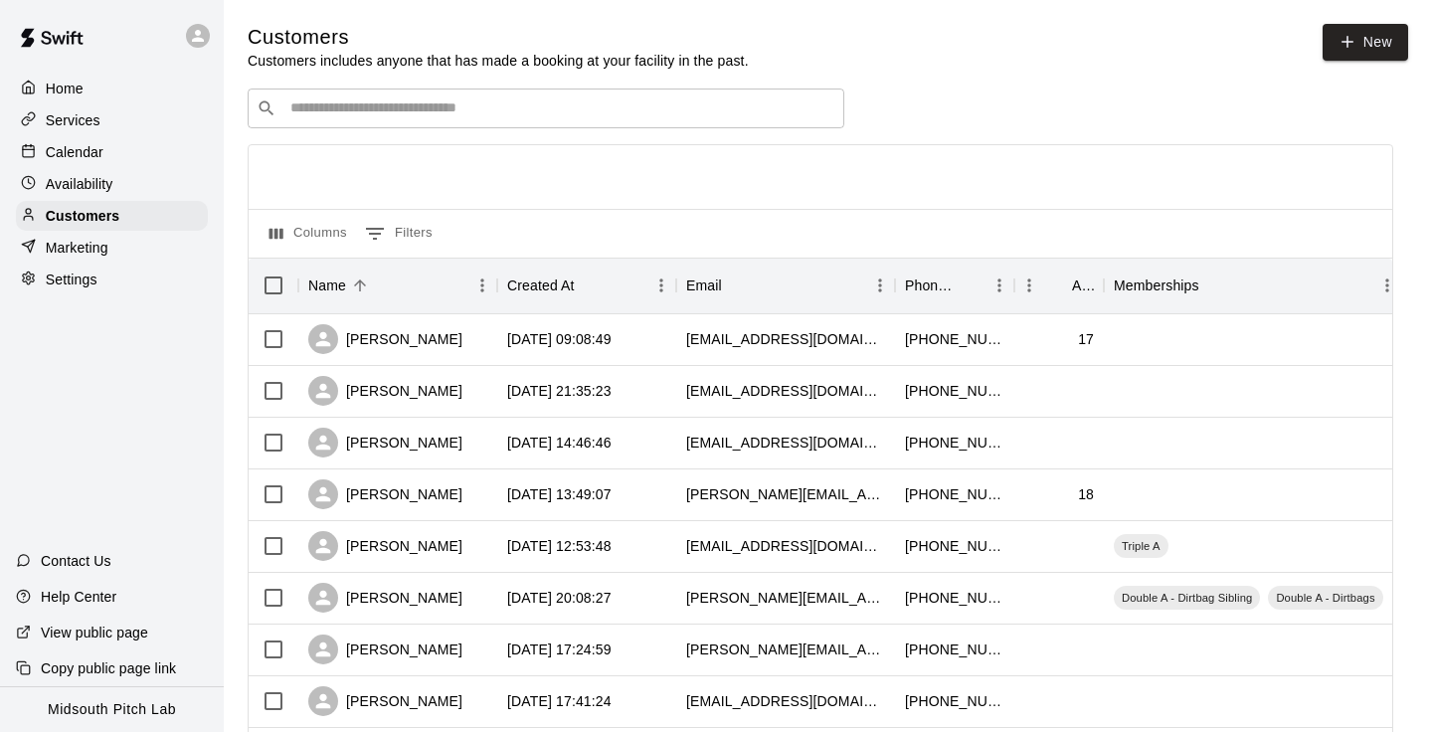
click at [76, 110] on p "Services" at bounding box center [73, 120] width 55 height 20
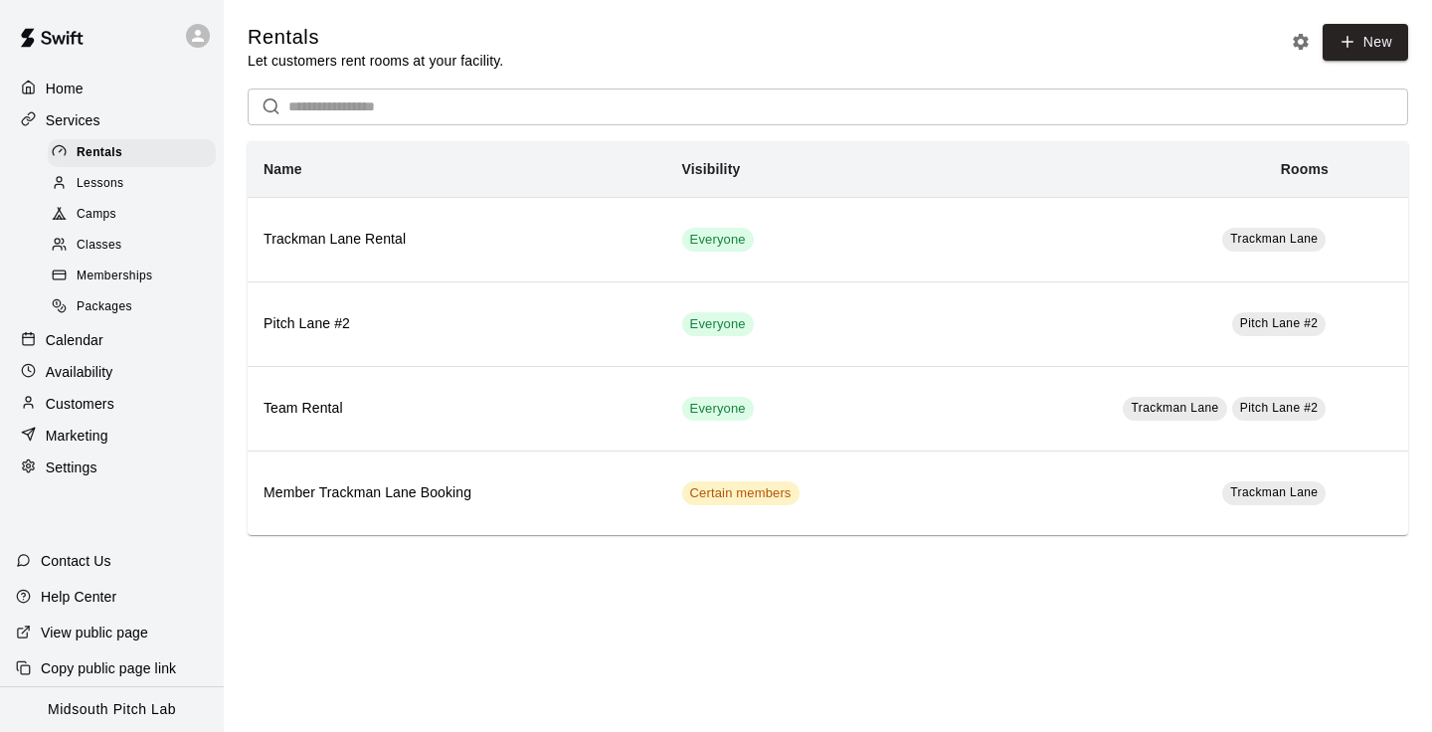
click at [65, 338] on p "Calendar" at bounding box center [75, 340] width 58 height 20
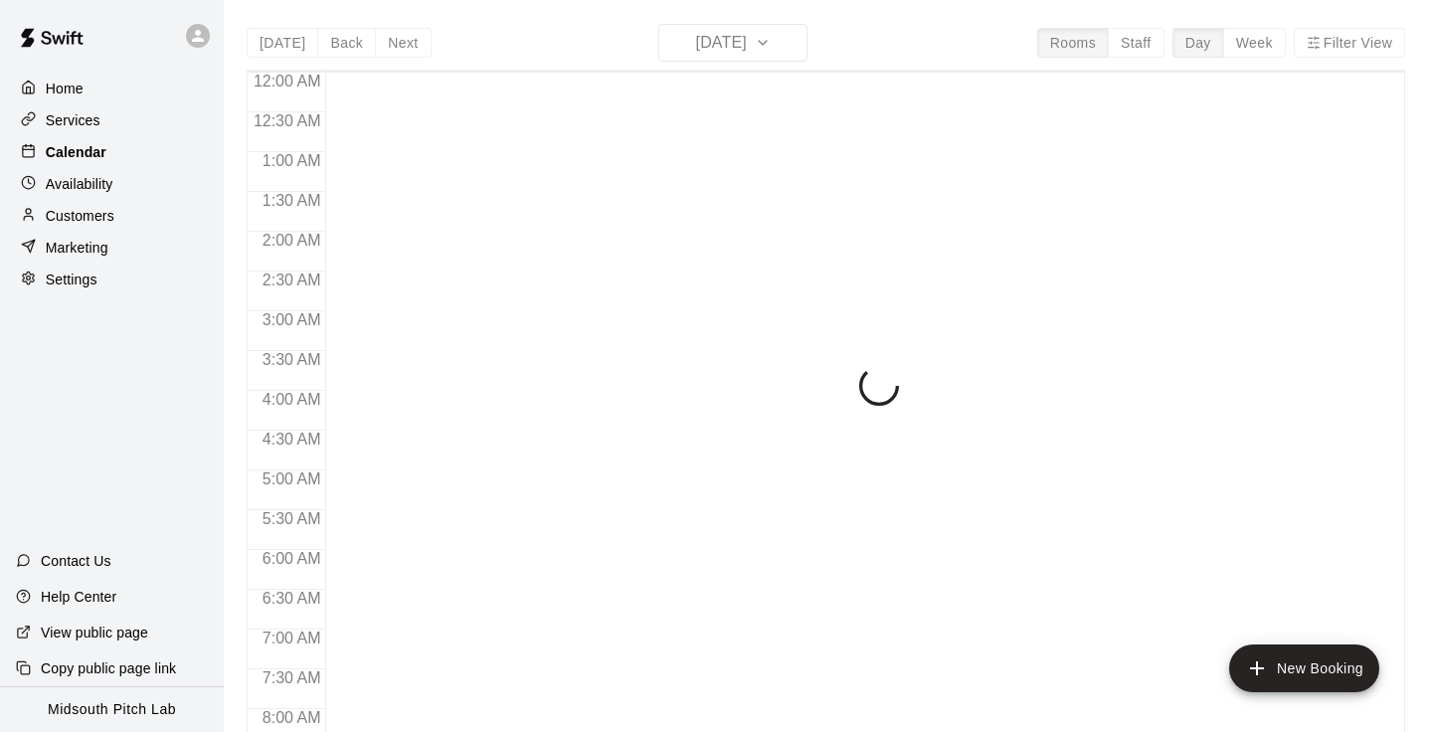
scroll to position [1228, 0]
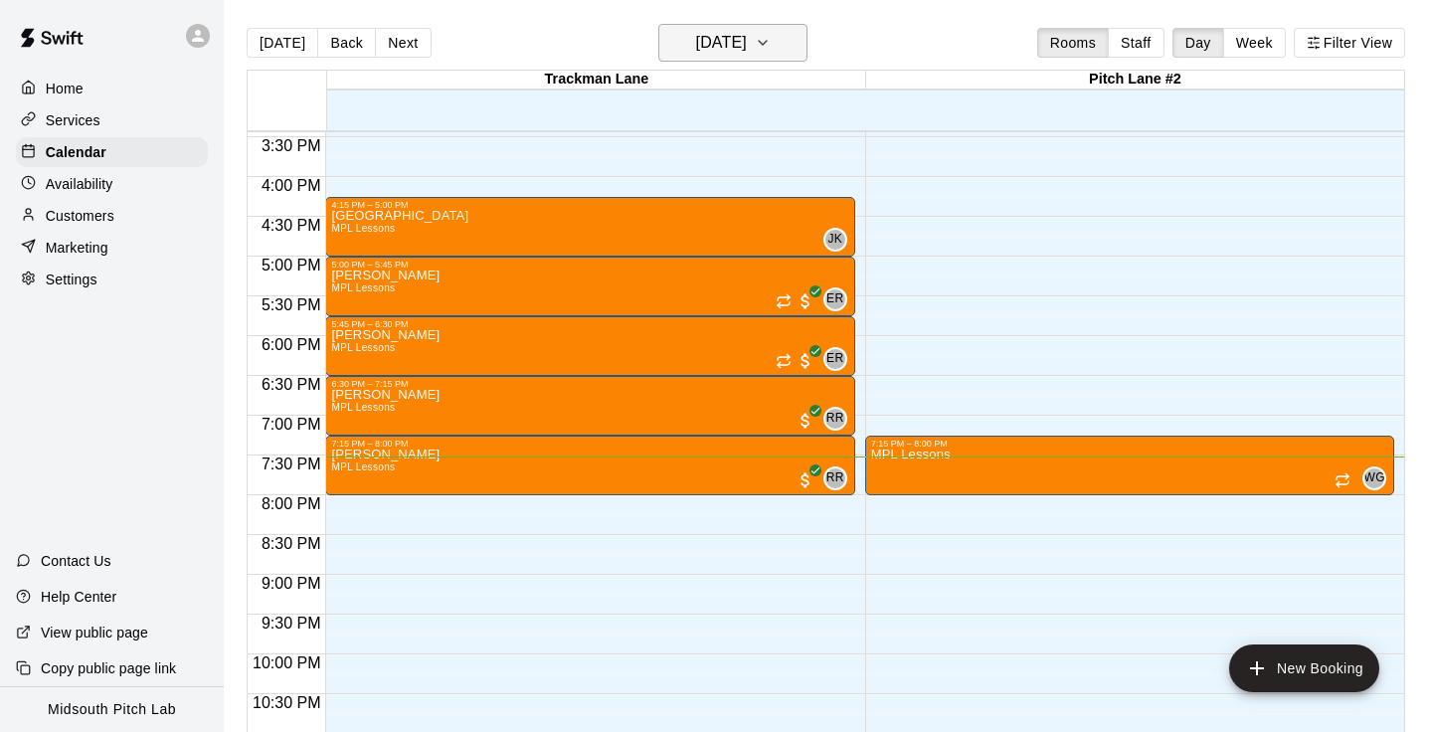
click at [747, 46] on h6 "[DATE]" at bounding box center [721, 43] width 51 height 28
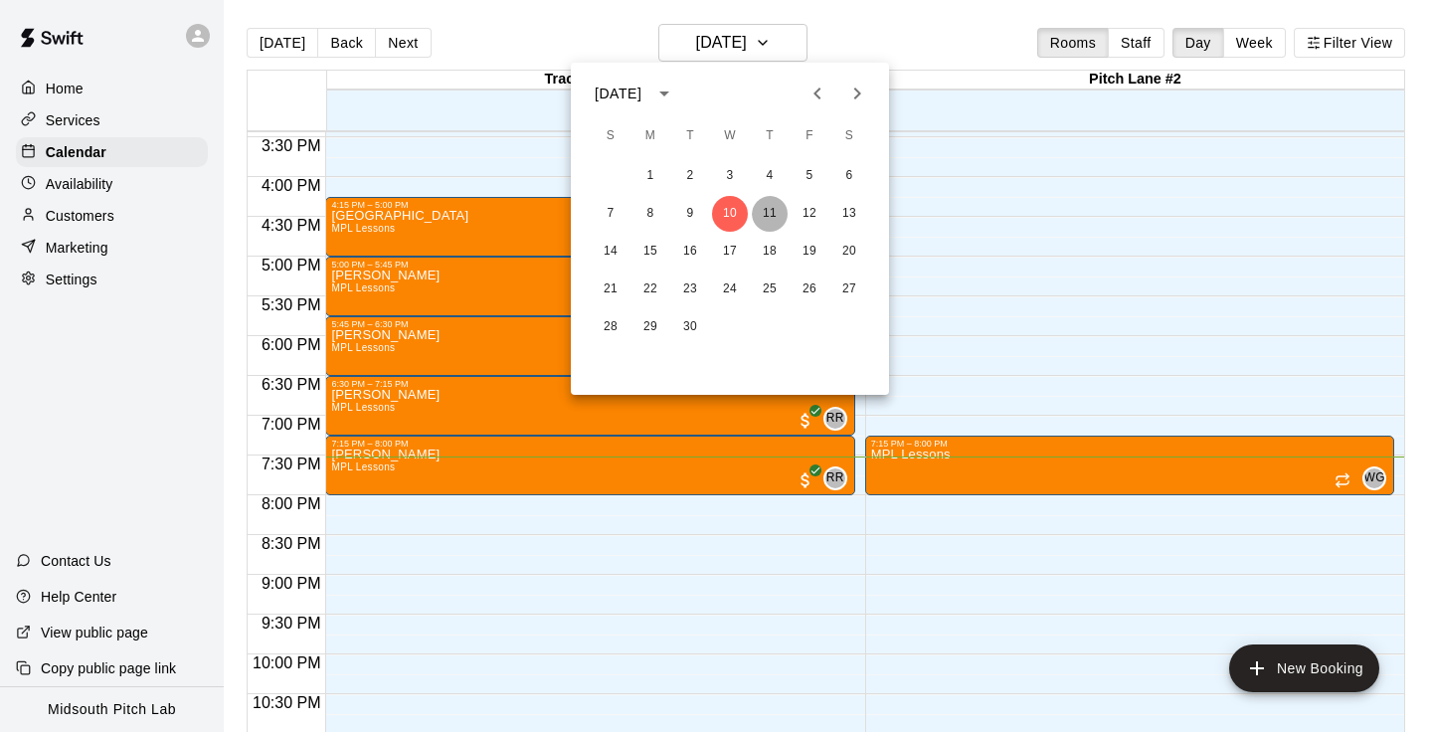
click at [771, 207] on button "11" at bounding box center [770, 214] width 36 height 36
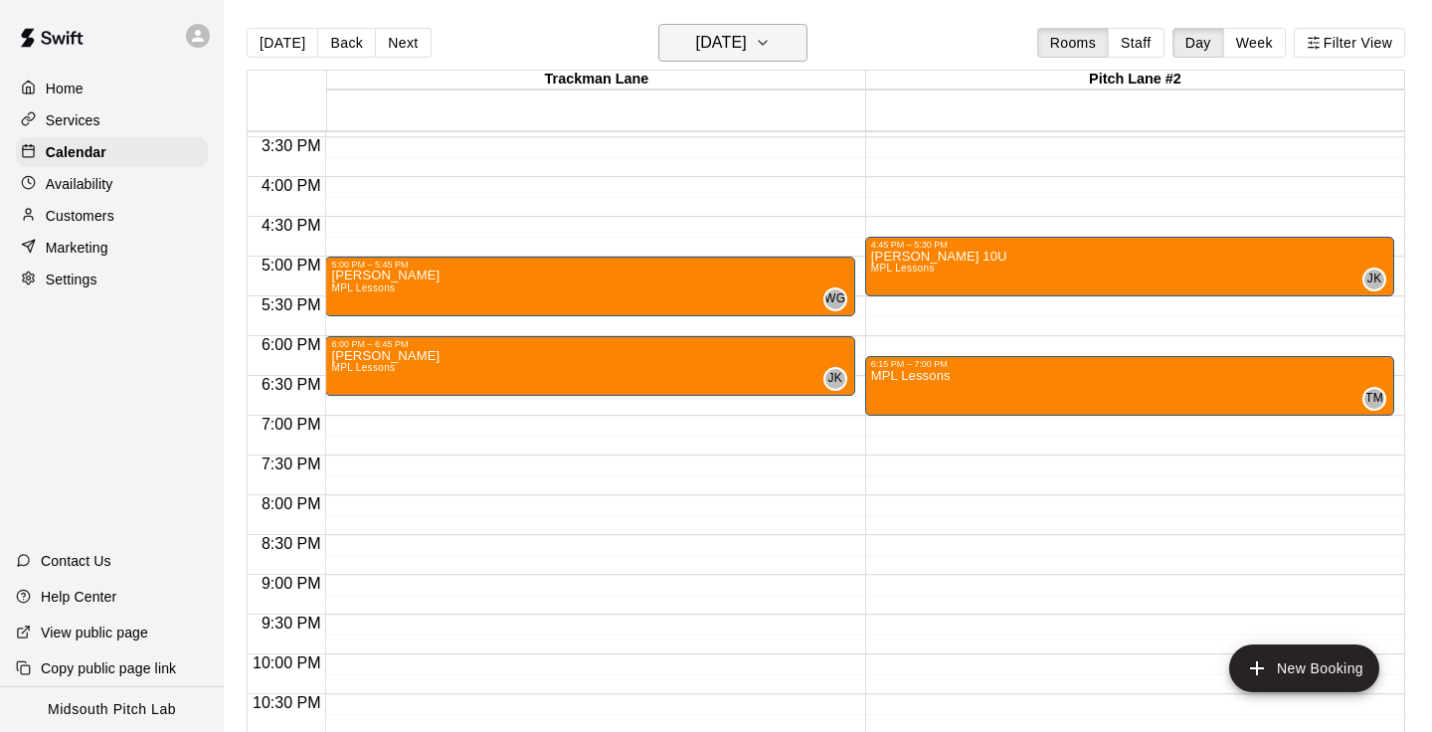
click at [768, 58] on button "[DATE]" at bounding box center [733, 43] width 149 height 38
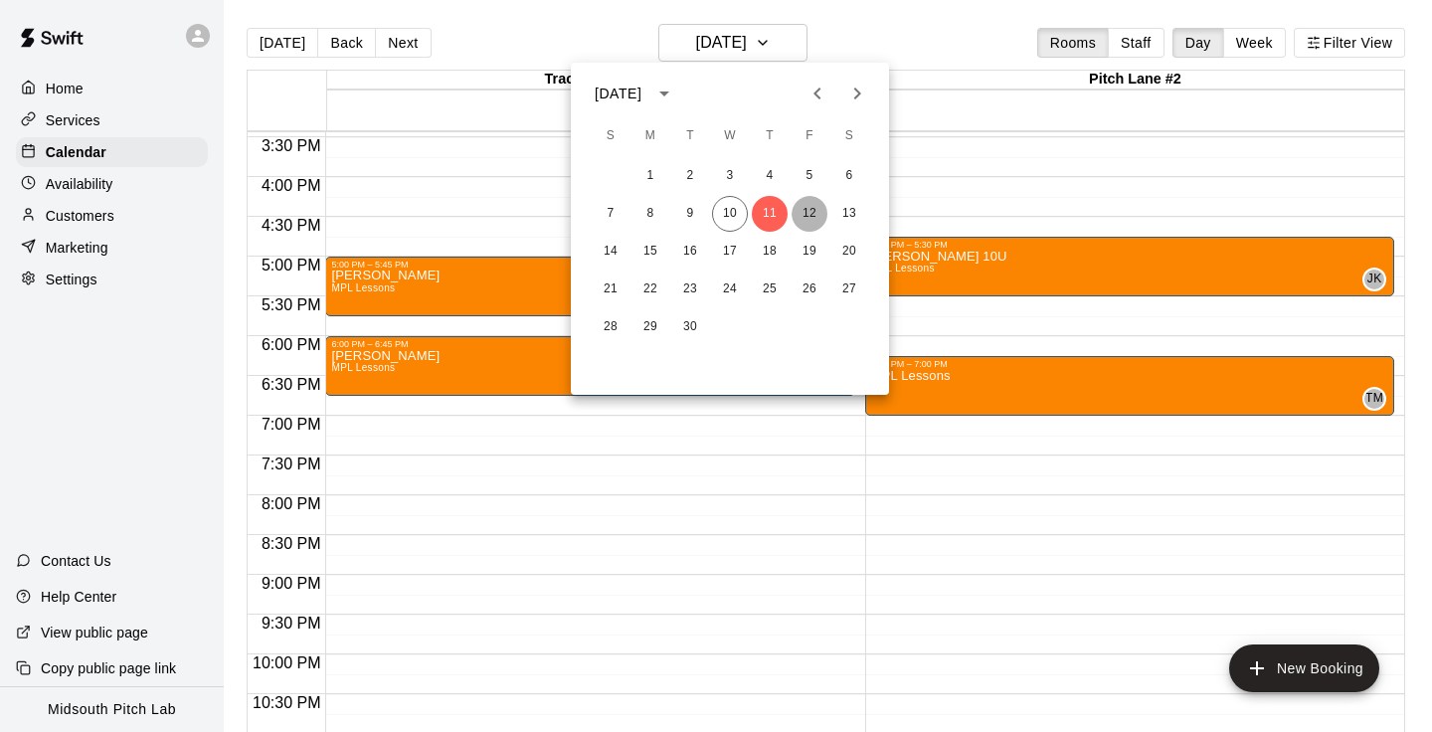
click at [803, 206] on button "12" at bounding box center [810, 214] width 36 height 36
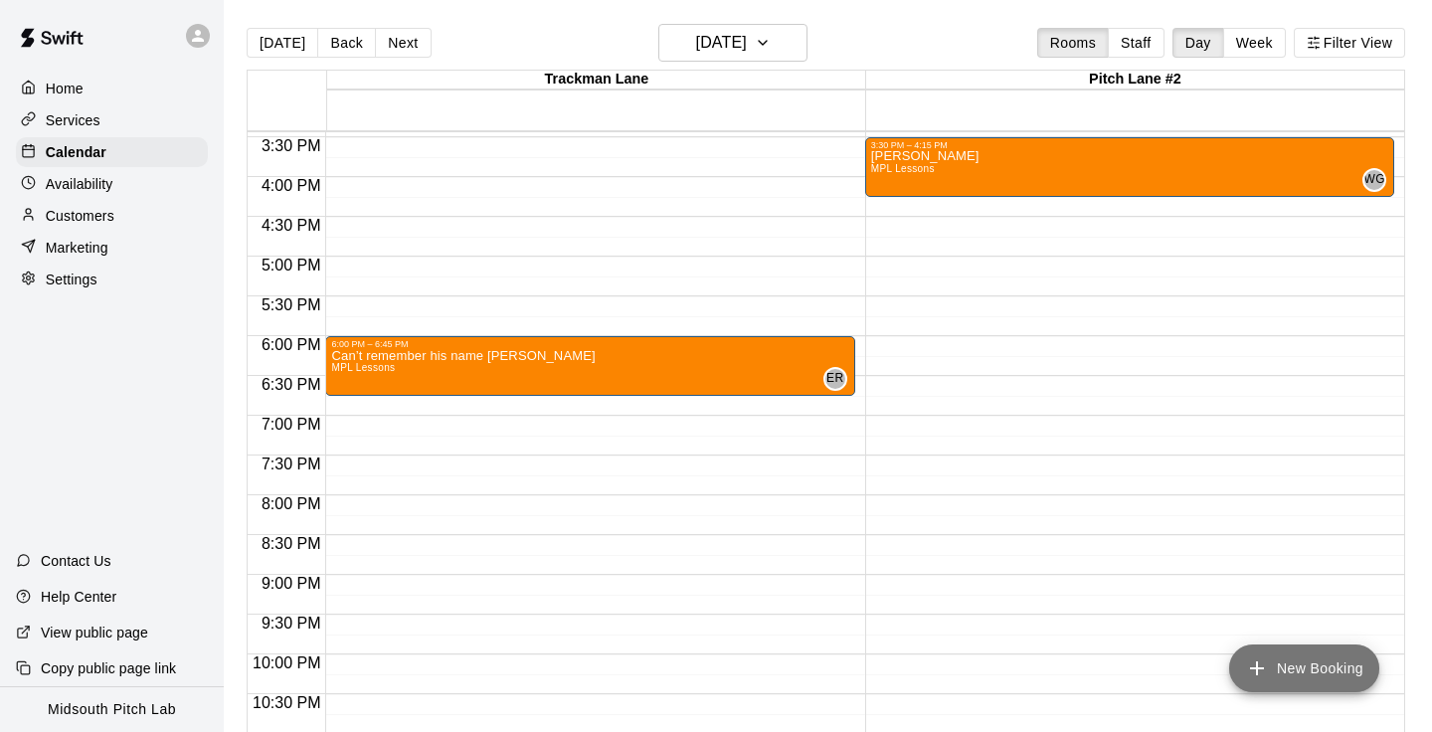
click at [1304, 657] on button "New Booking" at bounding box center [1304, 669] width 150 height 48
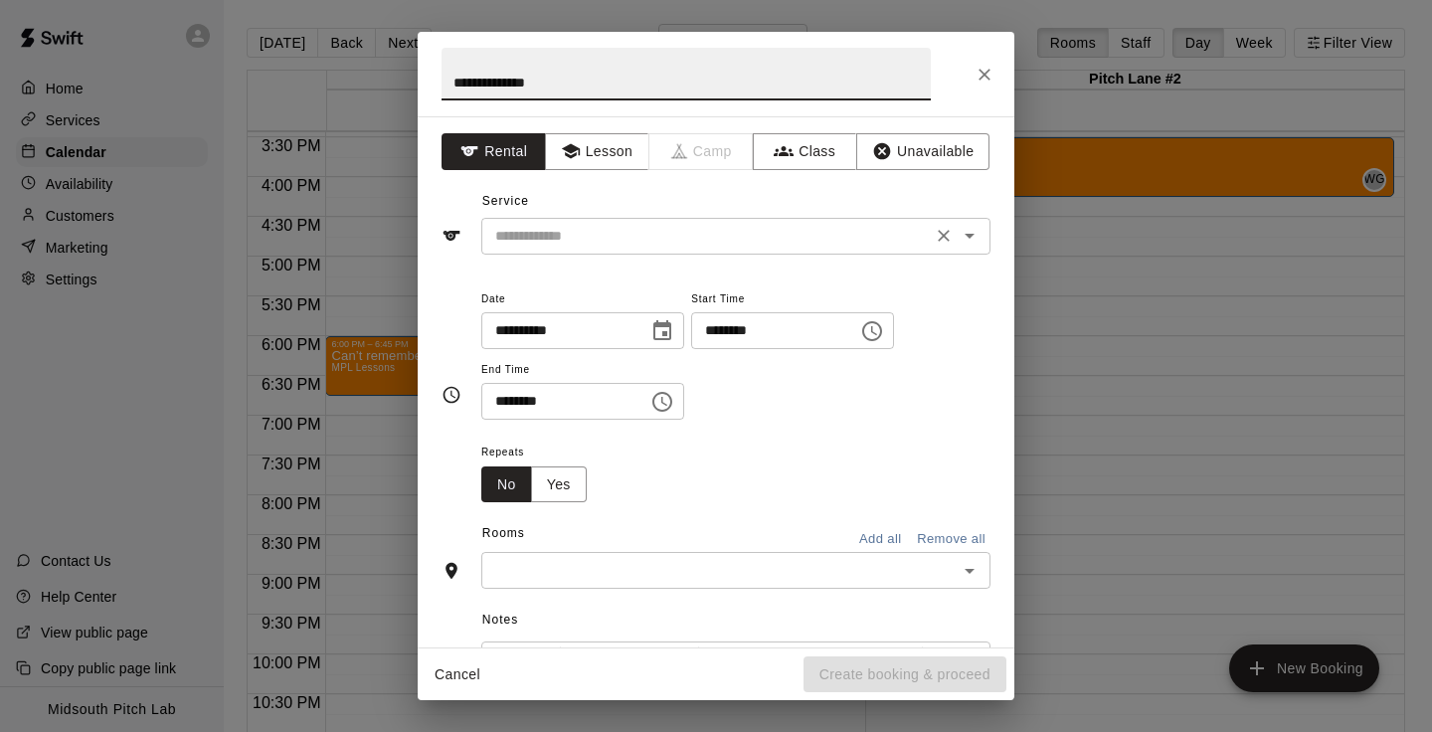
type input "**********"
click at [664, 241] on input "text" at bounding box center [706, 236] width 439 height 25
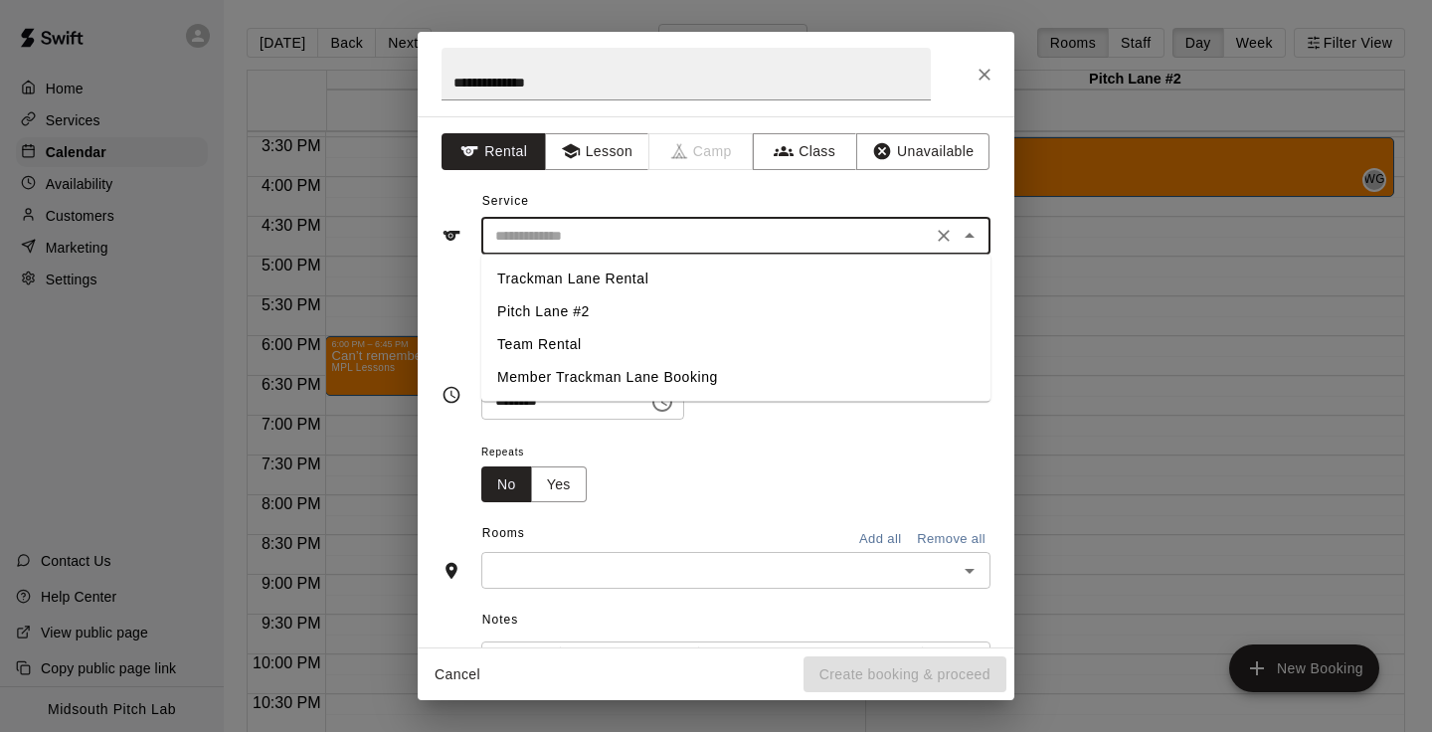
click at [989, 78] on icon "Close" at bounding box center [985, 75] width 12 height 12
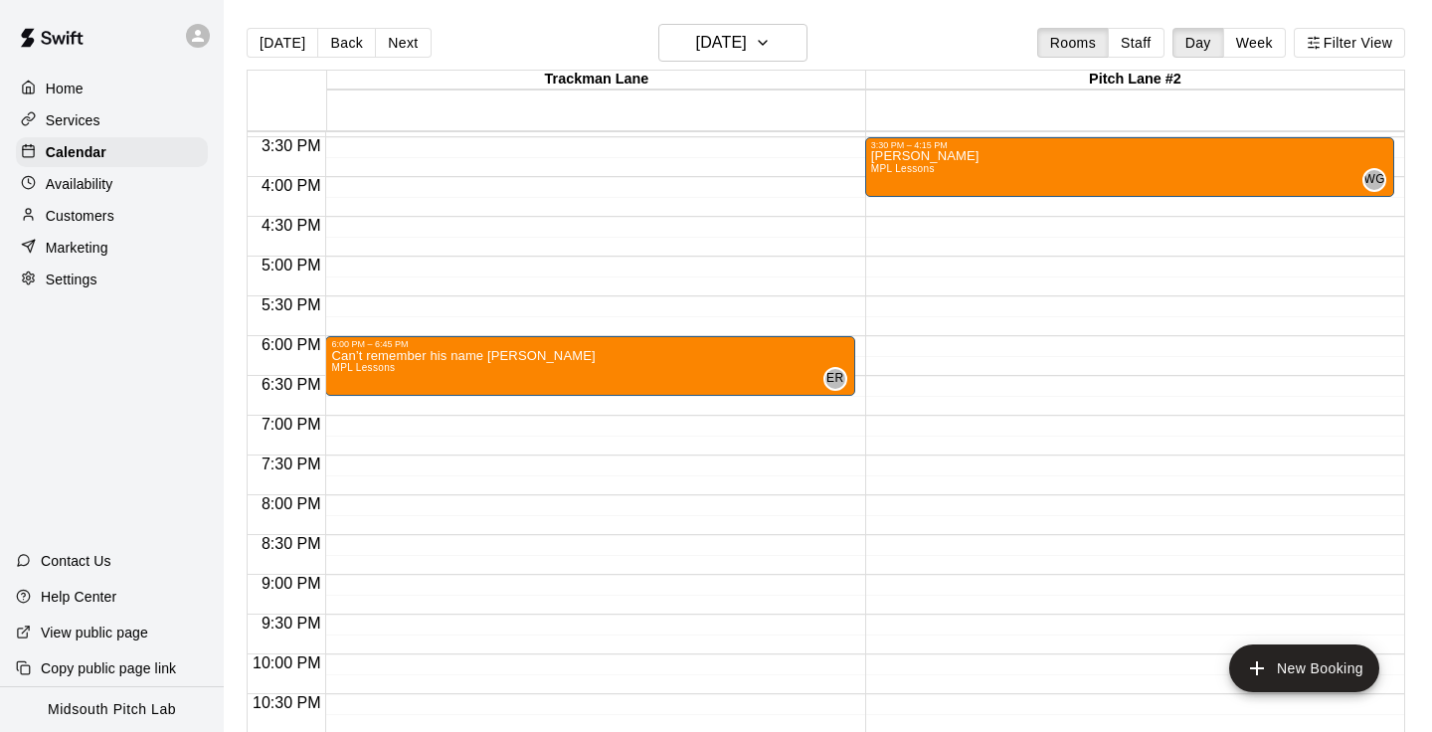
click at [202, 33] on icon at bounding box center [198, 36] width 18 height 18
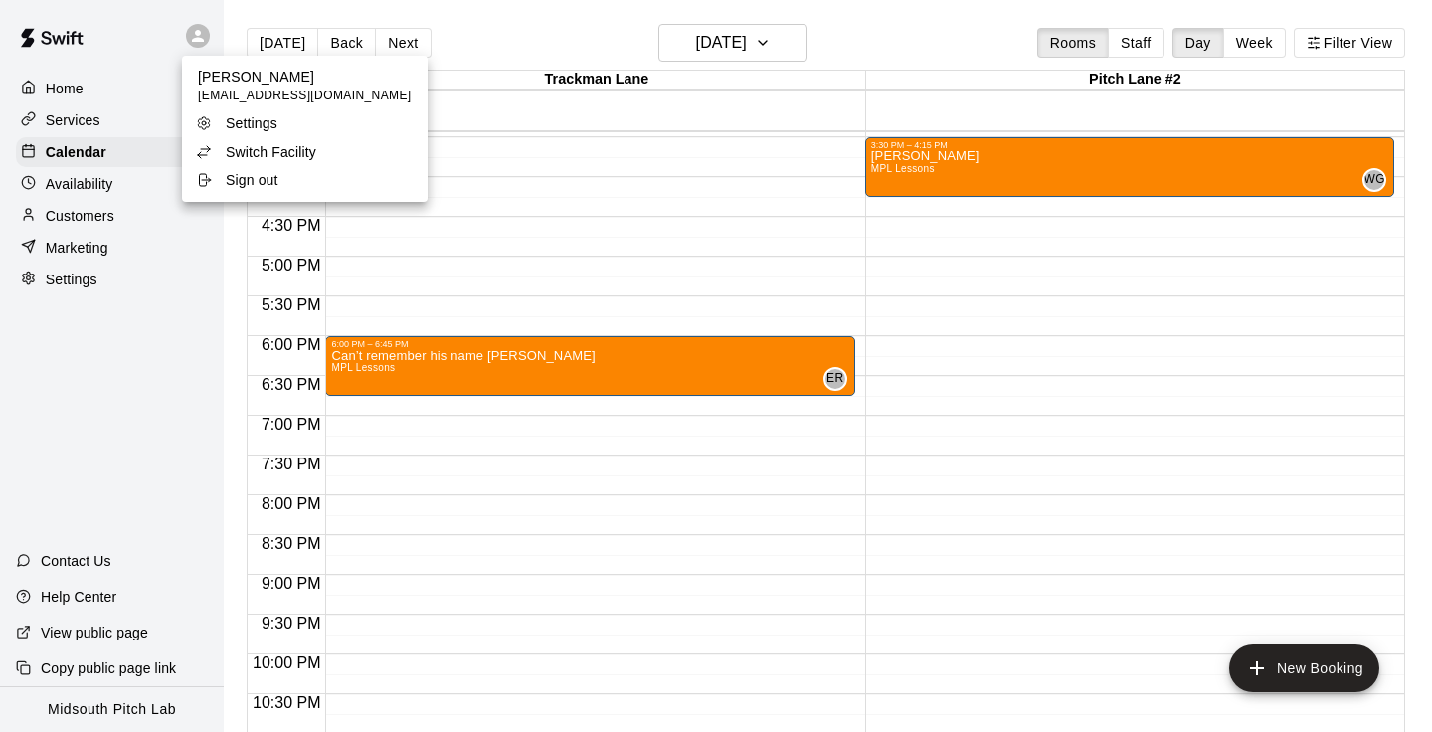
click at [254, 154] on p "Switch Facility" at bounding box center [271, 152] width 91 height 20
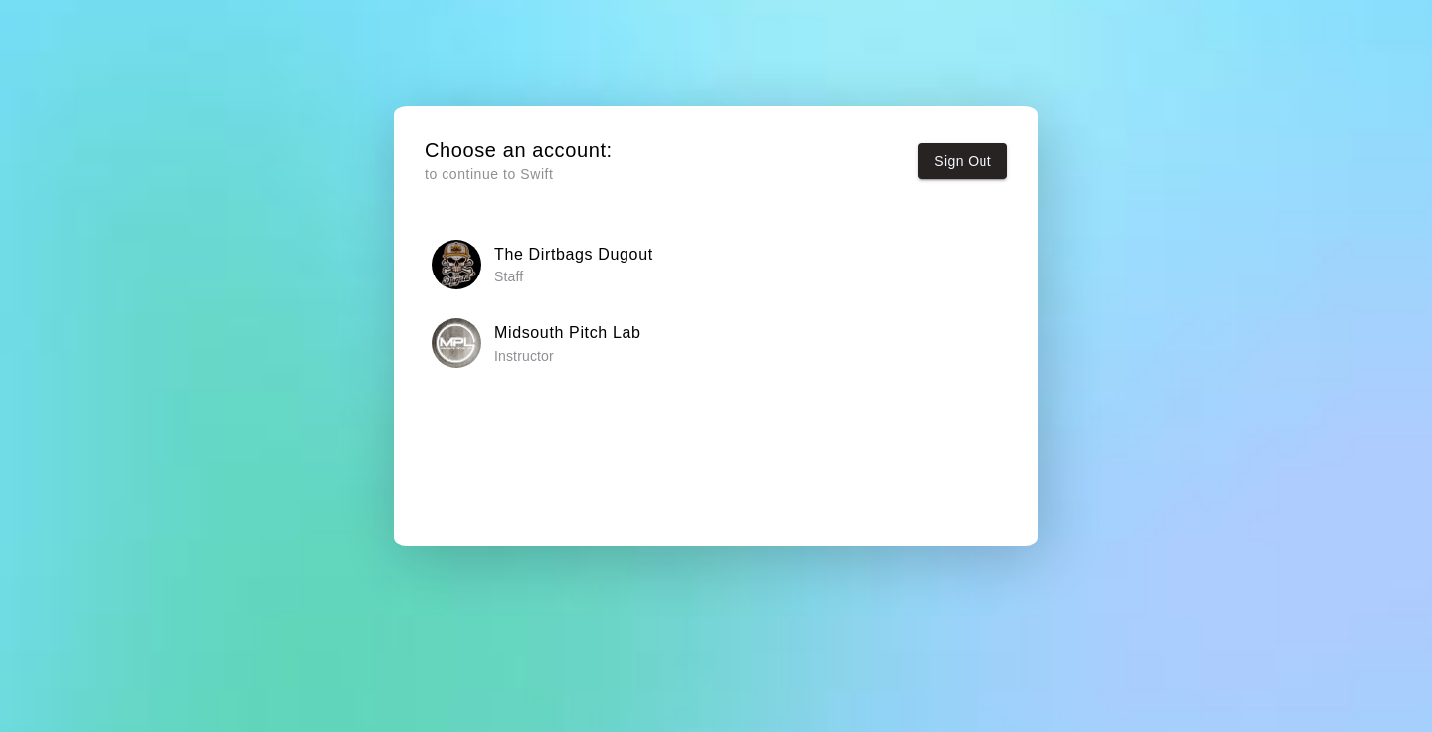
click at [582, 263] on h6 "The Dirtbags Dugout" at bounding box center [573, 255] width 159 height 26
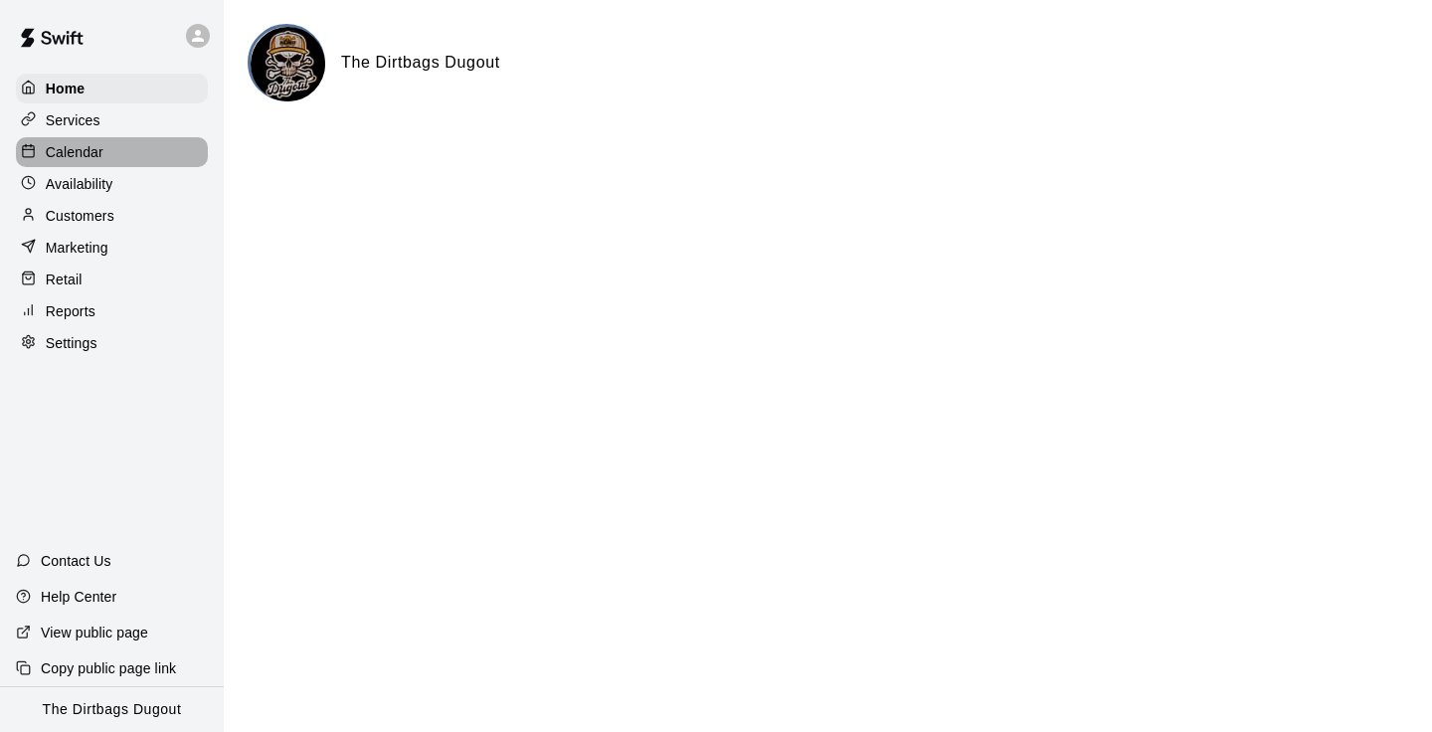
click at [104, 155] on div "Calendar" at bounding box center [112, 152] width 192 height 30
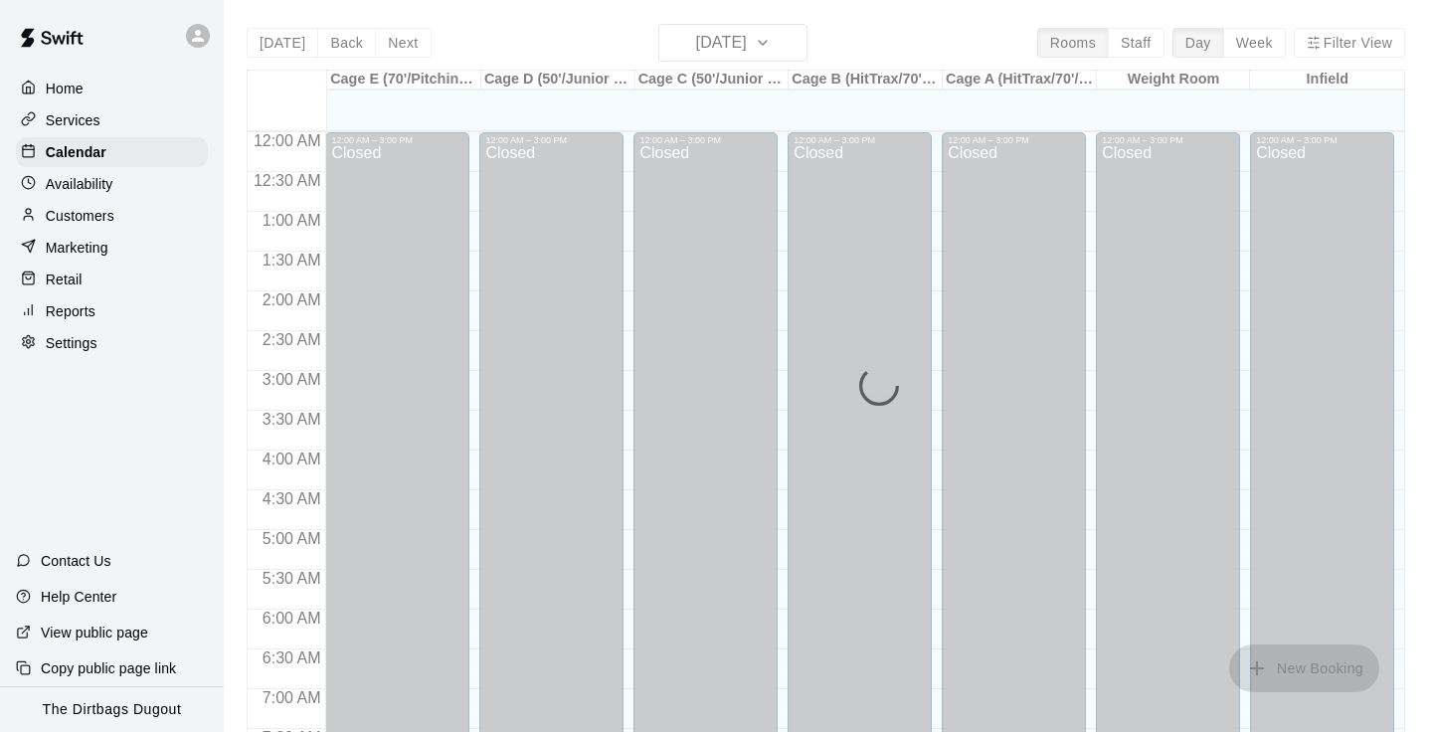
scroll to position [1228, 0]
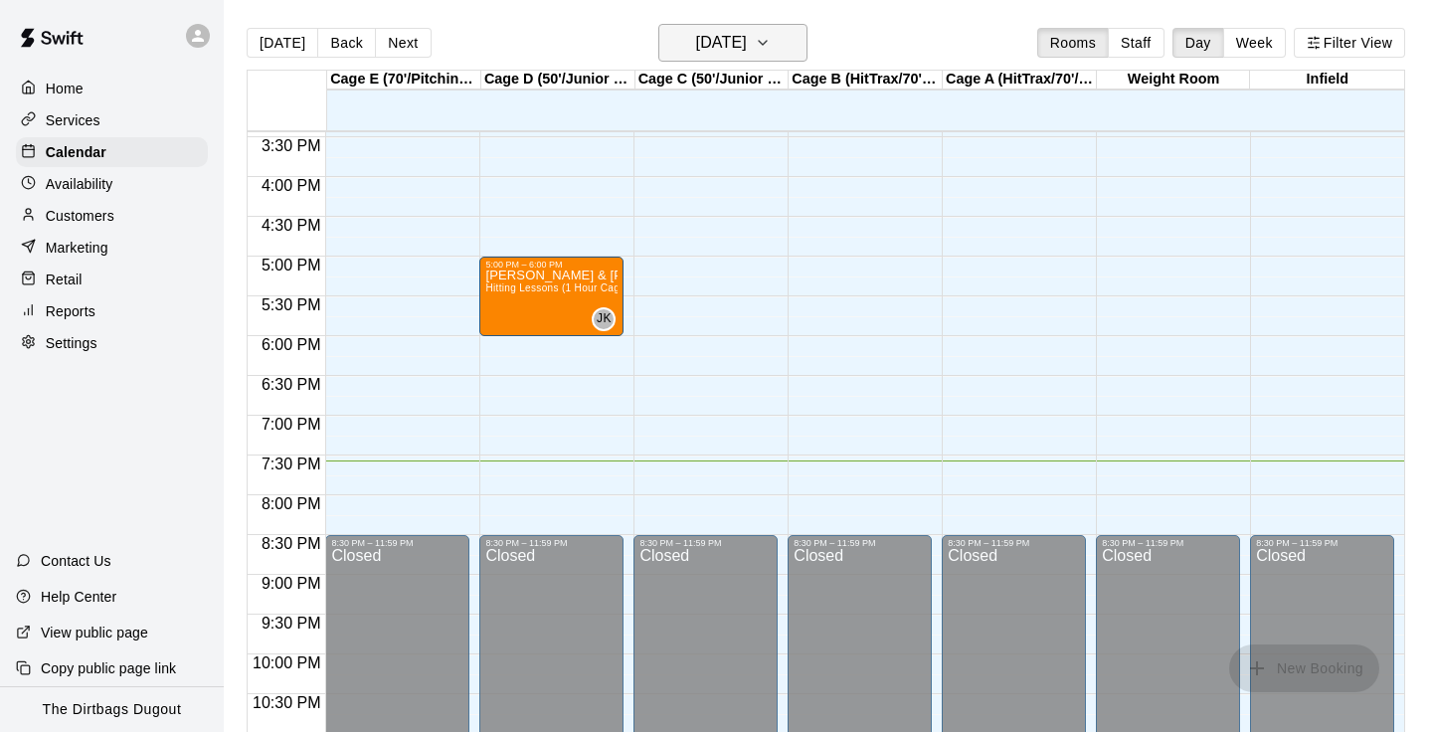
click at [771, 58] on button "[DATE]" at bounding box center [733, 43] width 149 height 38
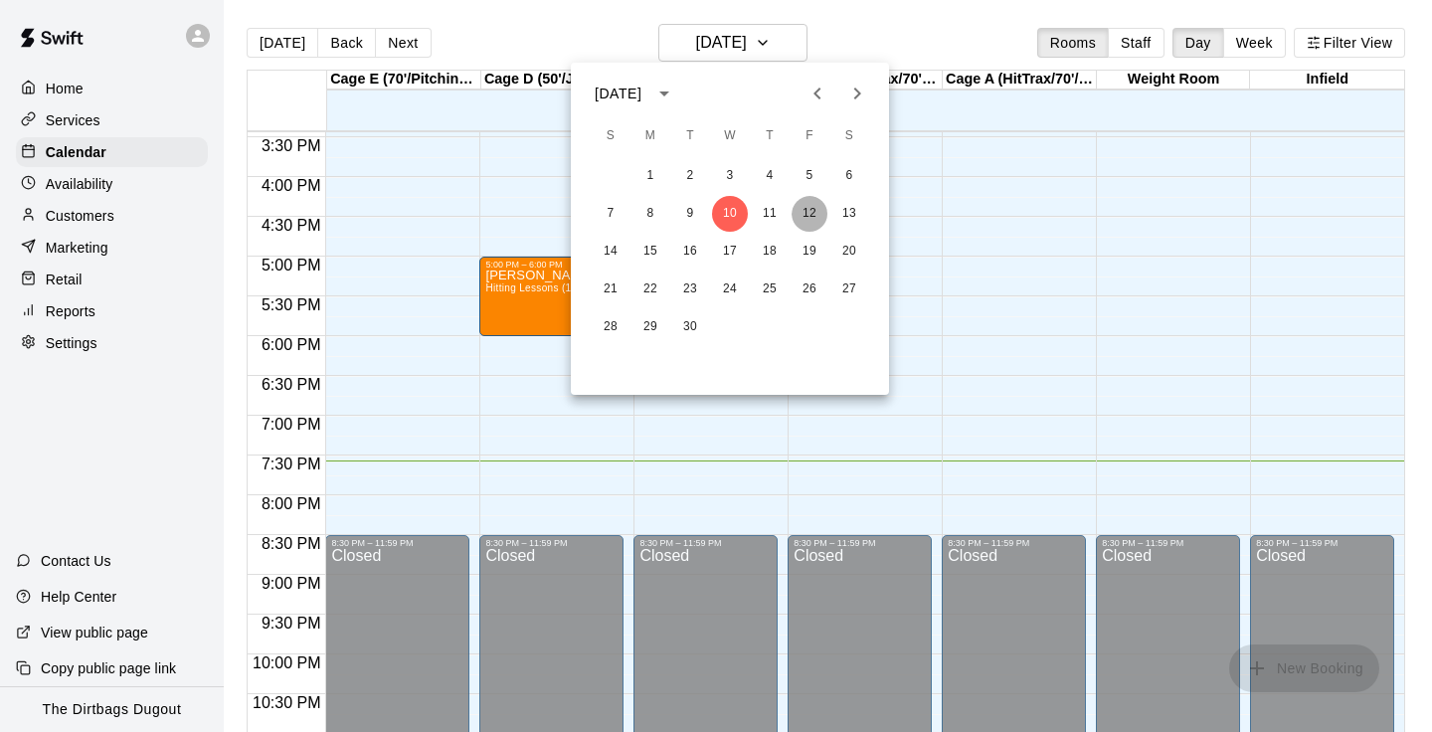
click at [812, 202] on button "12" at bounding box center [810, 214] width 36 height 36
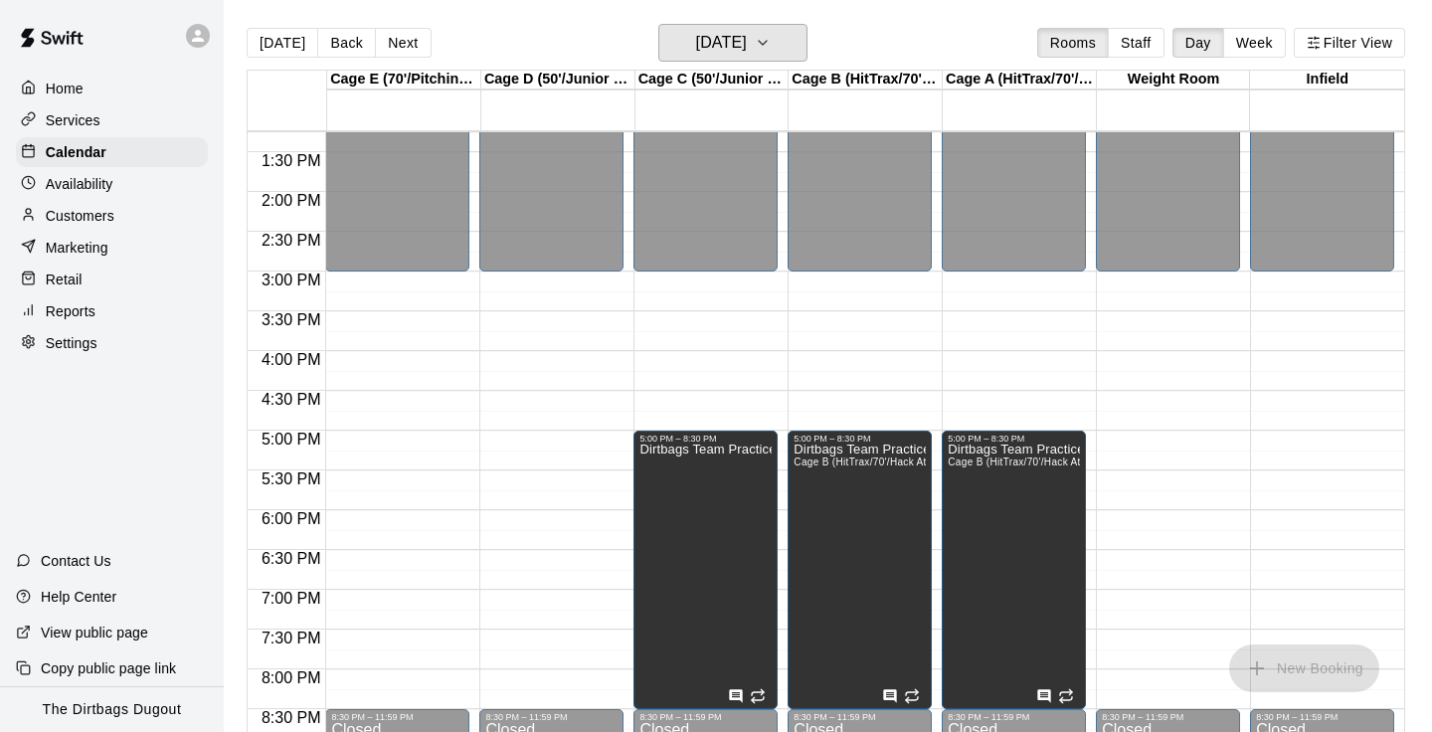
scroll to position [1018, 0]
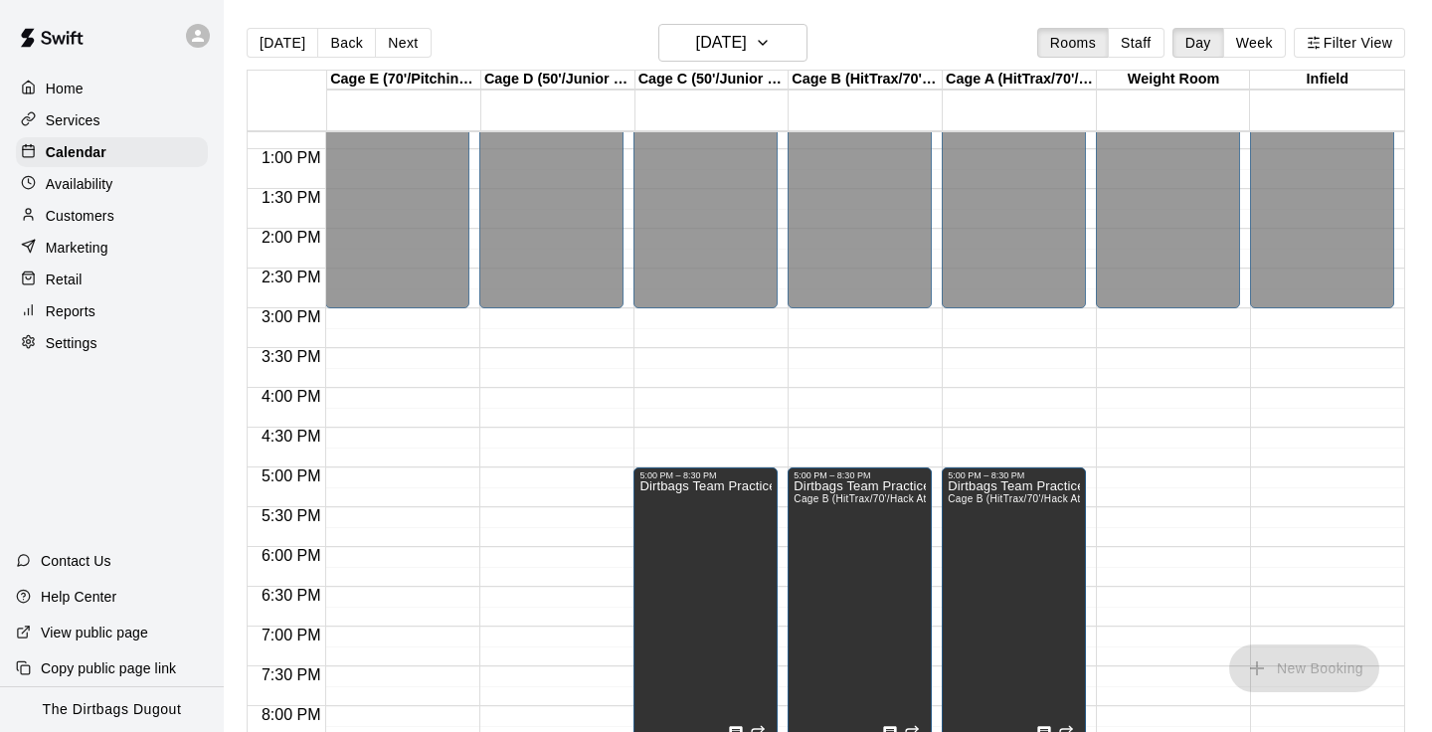
click at [1314, 649] on div "New Booking" at bounding box center [1305, 669] width 166 height 48
click at [1309, 661] on span "New Booking" at bounding box center [1304, 667] width 150 height 17
click at [1284, 661] on span "New Booking" at bounding box center [1304, 667] width 150 height 17
click at [1283, 660] on span "New Booking" at bounding box center [1304, 667] width 150 height 17
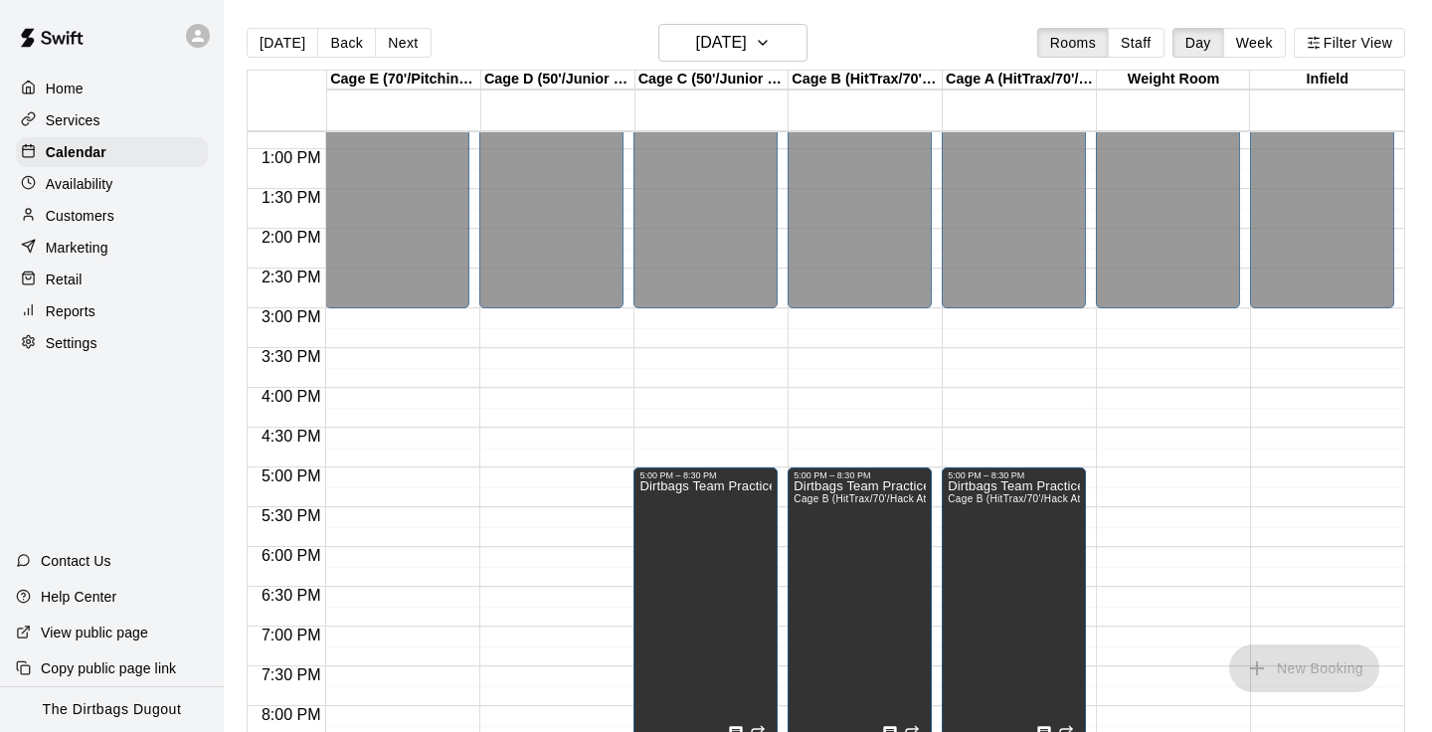
click at [1308, 671] on span "New Booking" at bounding box center [1304, 667] width 150 height 17
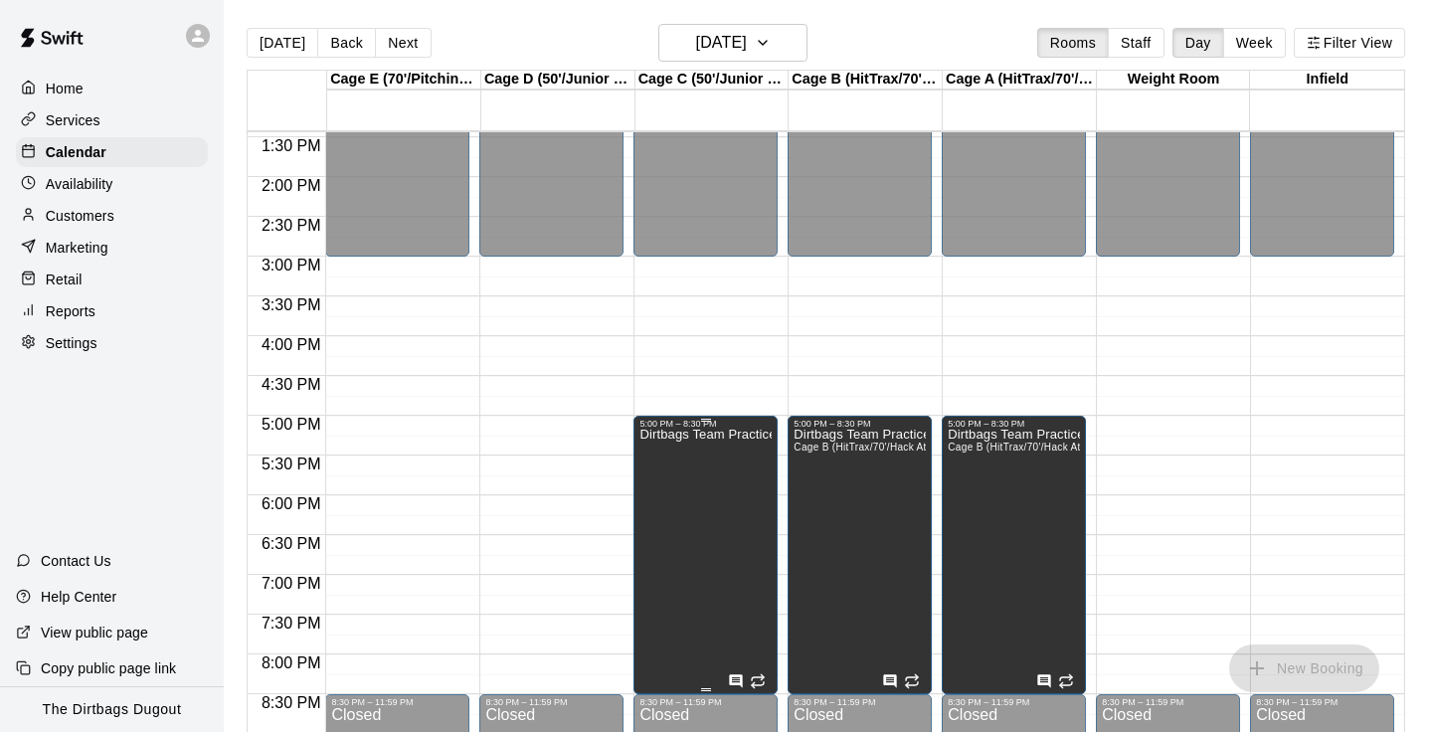
scroll to position [1067, 0]
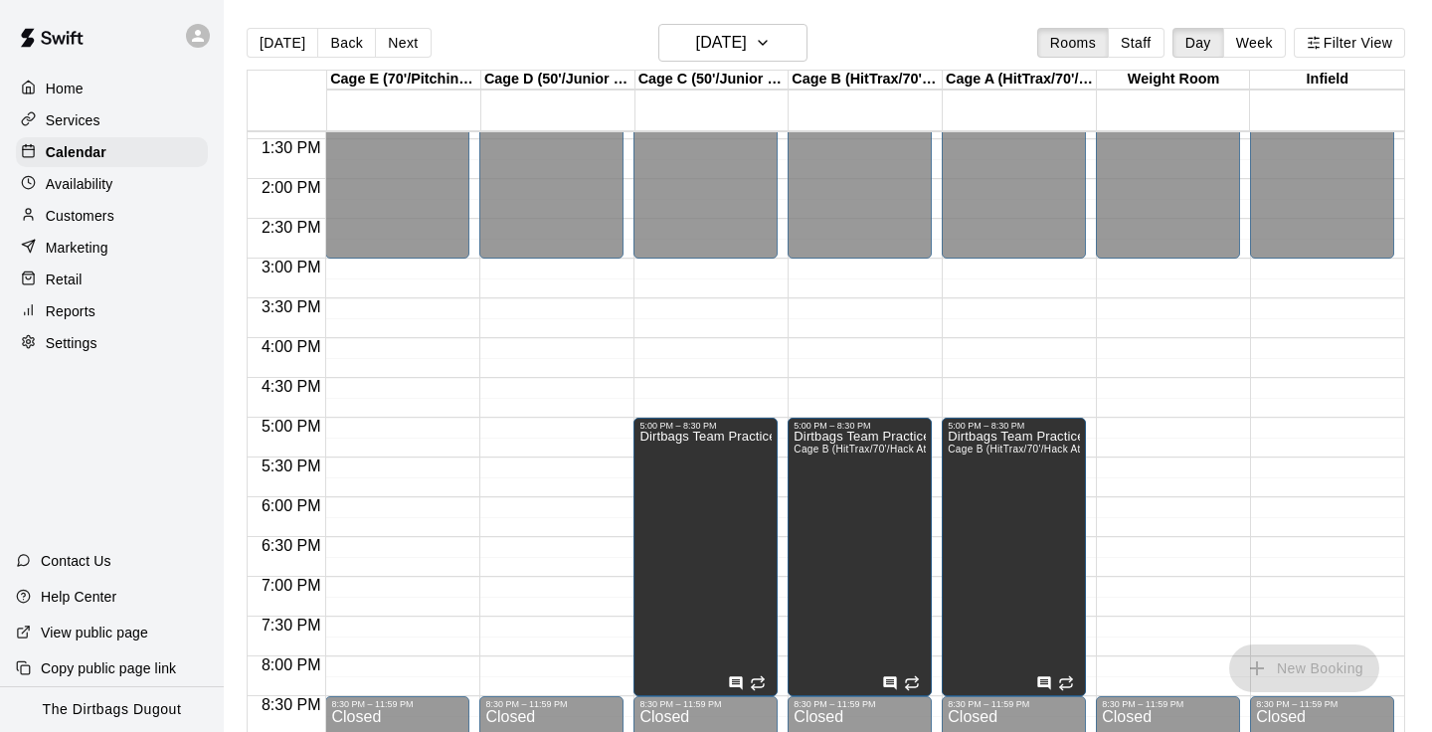
click at [548, 363] on div "12:00 AM – 3:00 PM Closed 8:30 PM – 11:59 PM Closed" at bounding box center [551, 20] width 144 height 1910
click at [529, 329] on div "12:00 AM – 3:00 PM Closed 8:30 PM – 11:59 PM Closed" at bounding box center [551, 20] width 144 height 1910
click at [93, 175] on p "Availability" at bounding box center [80, 184] width 68 height 20
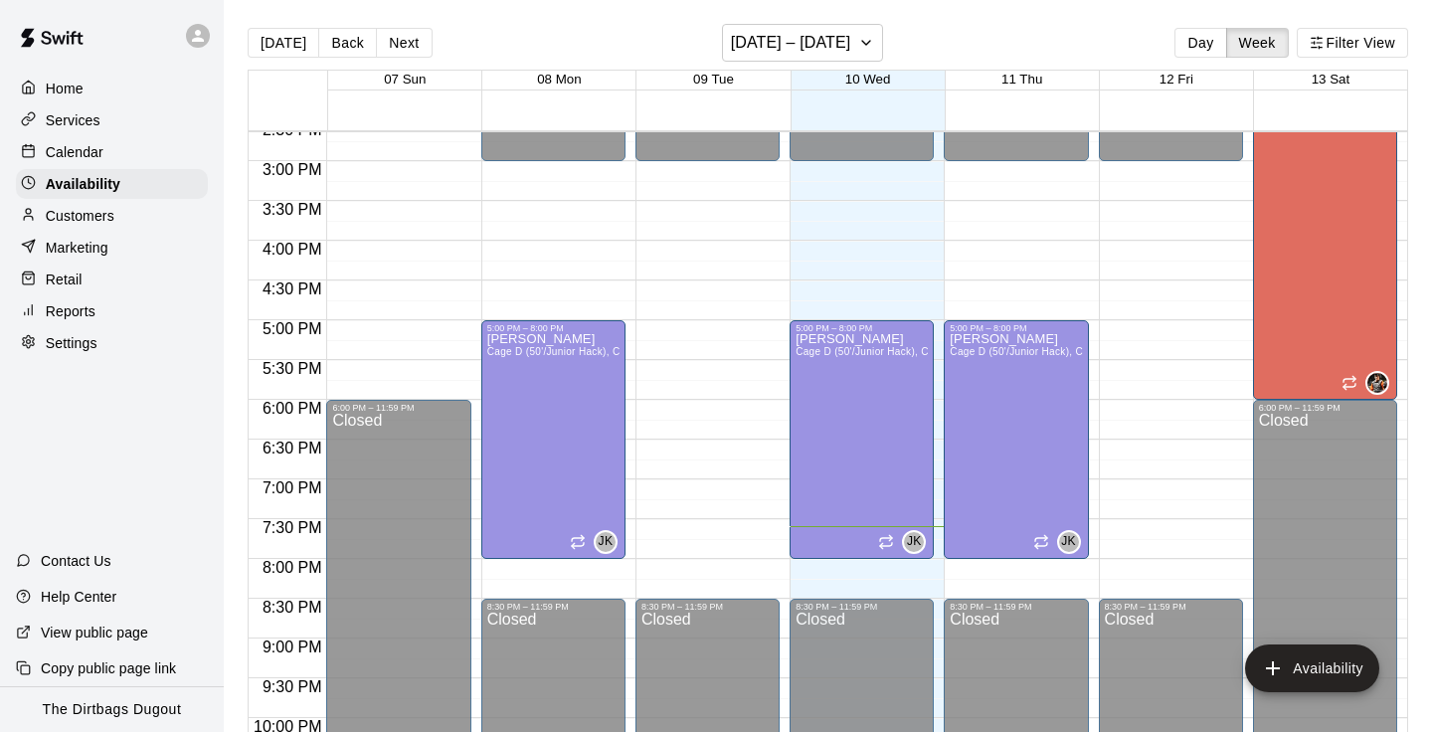
scroll to position [1184, 0]
